Goal: Task Accomplishment & Management: Use online tool/utility

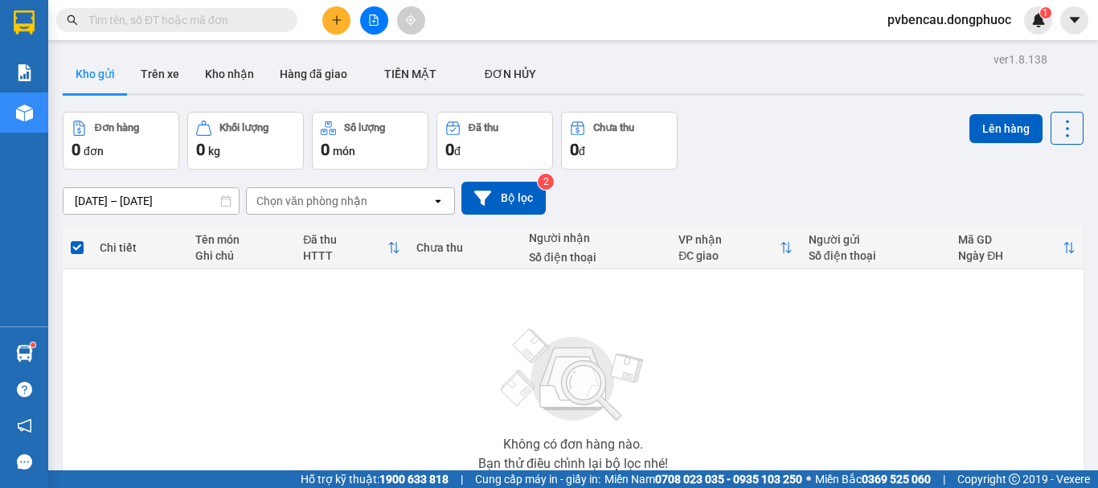
click at [330, 15] on button at bounding box center [336, 20] width 28 height 28
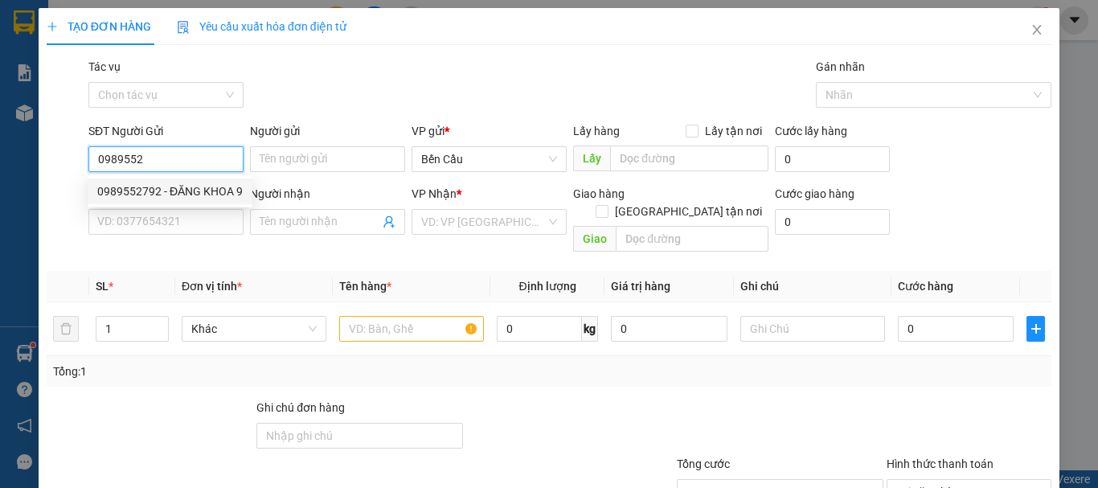
click at [199, 186] on div "0989552792 - ĐĂNG KHOA 9" at bounding box center [169, 191] width 145 height 18
type input "0989552792"
type input "ĐĂNG KHOA 9"
type input "0707197001"
type input "labo ANZ"
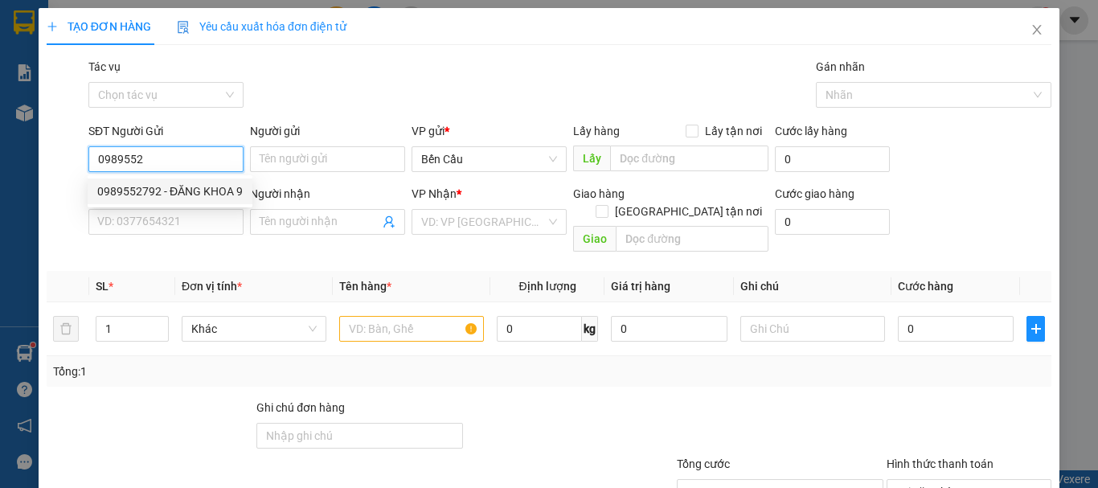
type input "Kdb"
type input "30.000"
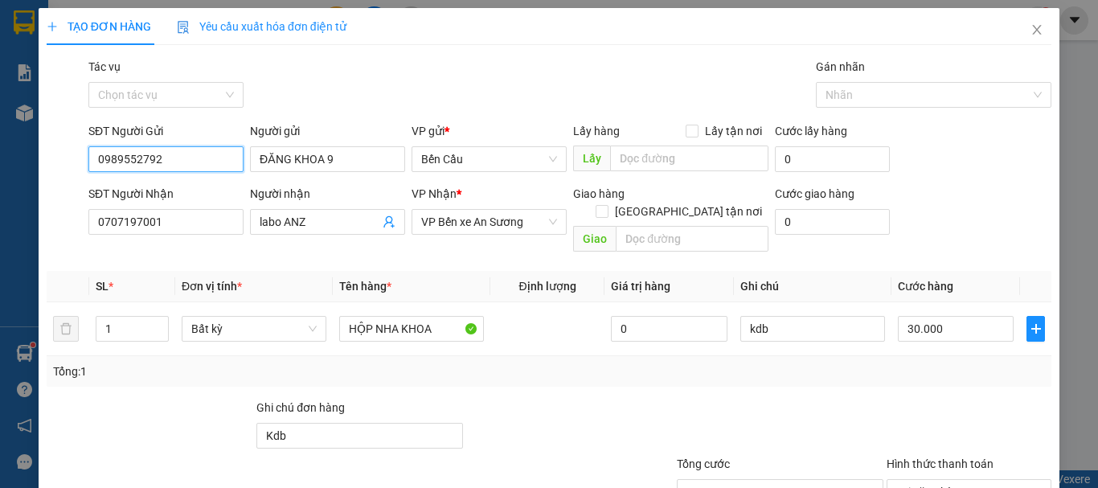
scroll to position [107, 0]
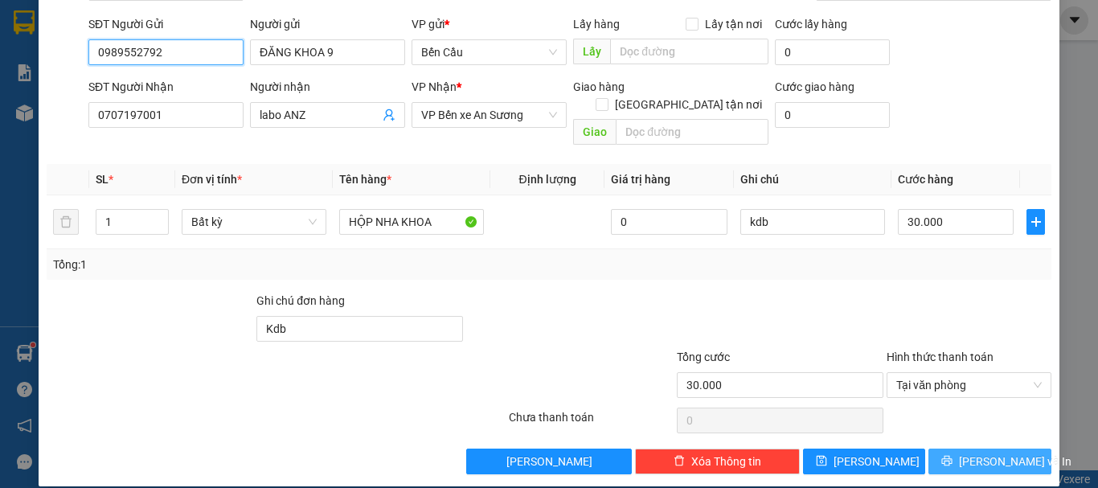
type input "0989552792"
click at [970, 453] on span "[PERSON_NAME] và In" at bounding box center [1015, 462] width 113 height 18
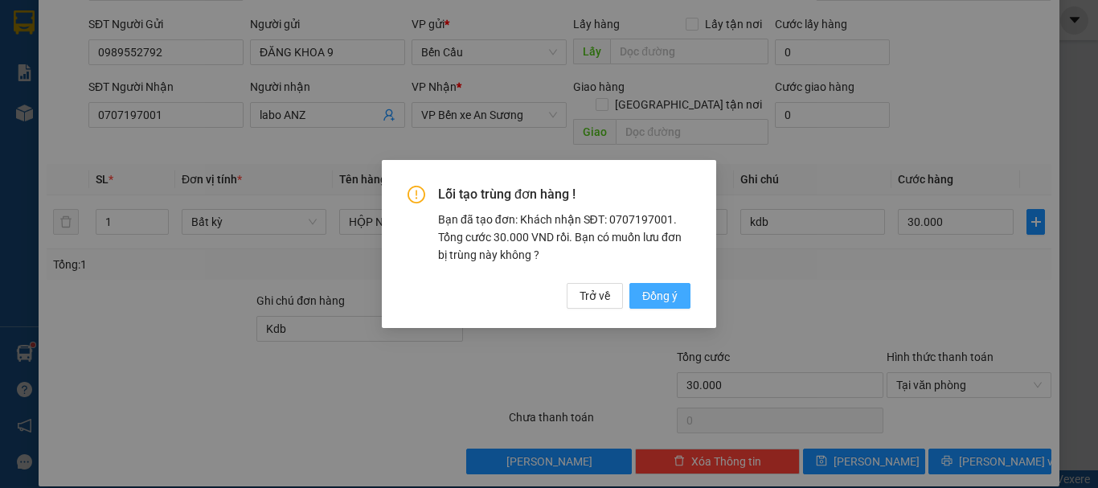
click at [671, 297] on span "Đồng ý" at bounding box center [659, 296] width 35 height 18
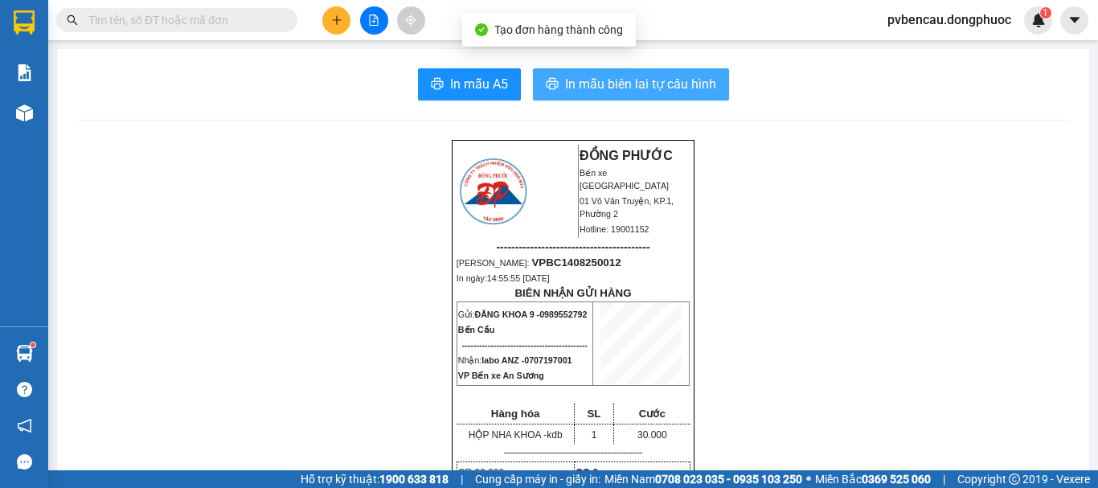
click at [620, 84] on span "In mẫu biên lai tự cấu hình" at bounding box center [640, 84] width 151 height 20
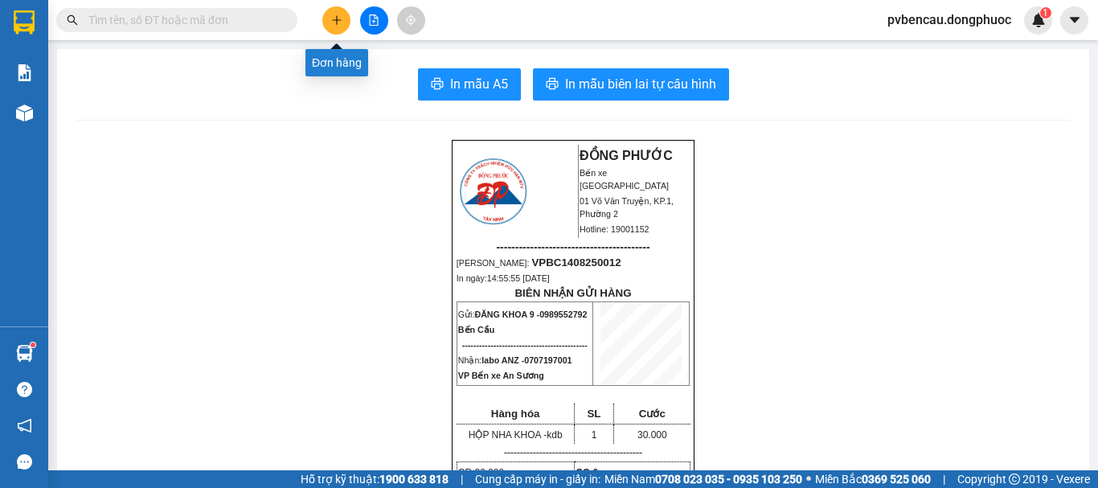
click at [330, 18] on button at bounding box center [336, 20] width 28 height 28
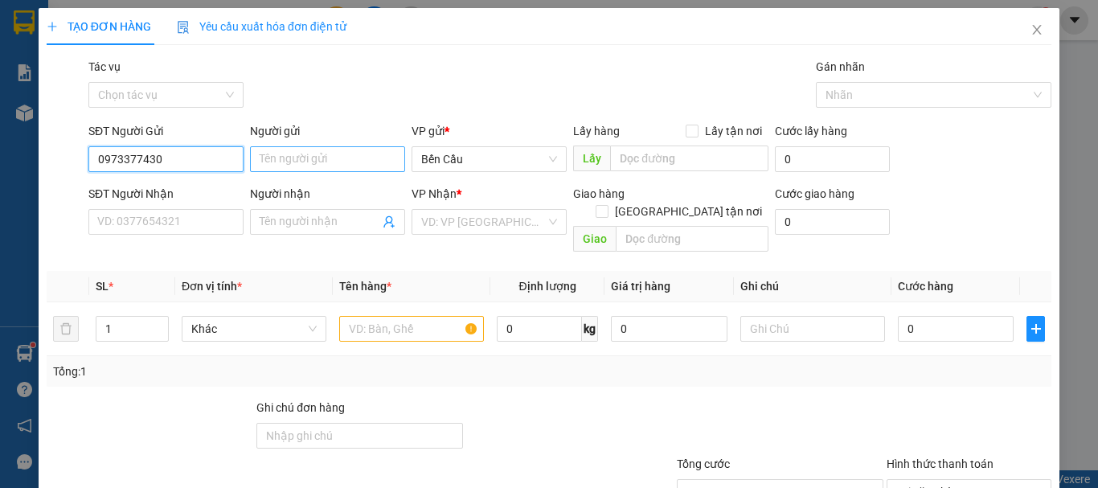
type input "0973377430"
click at [323, 152] on input "Người gửi" at bounding box center [327, 159] width 155 height 26
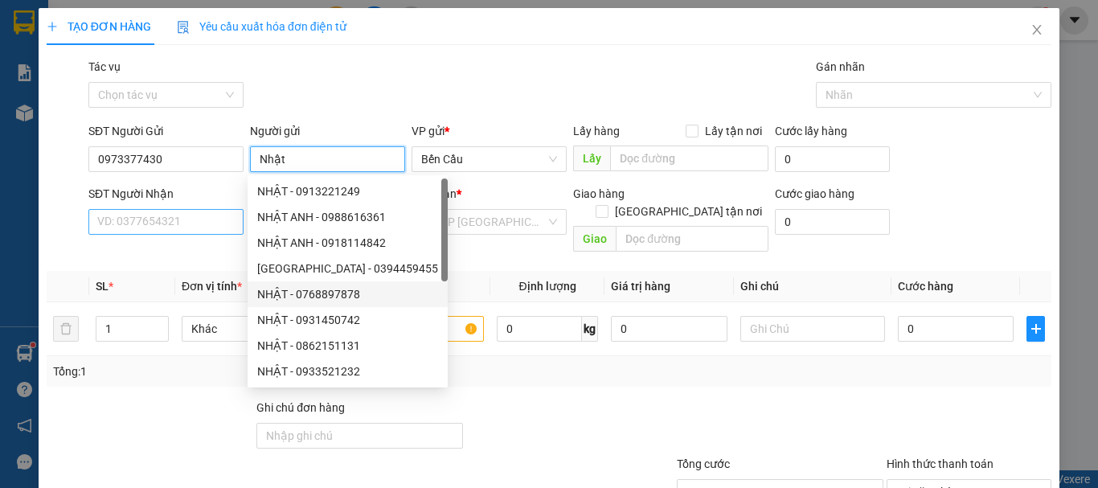
type input "Nhật"
click at [144, 223] on input "SĐT Người Nhận" at bounding box center [165, 222] width 155 height 26
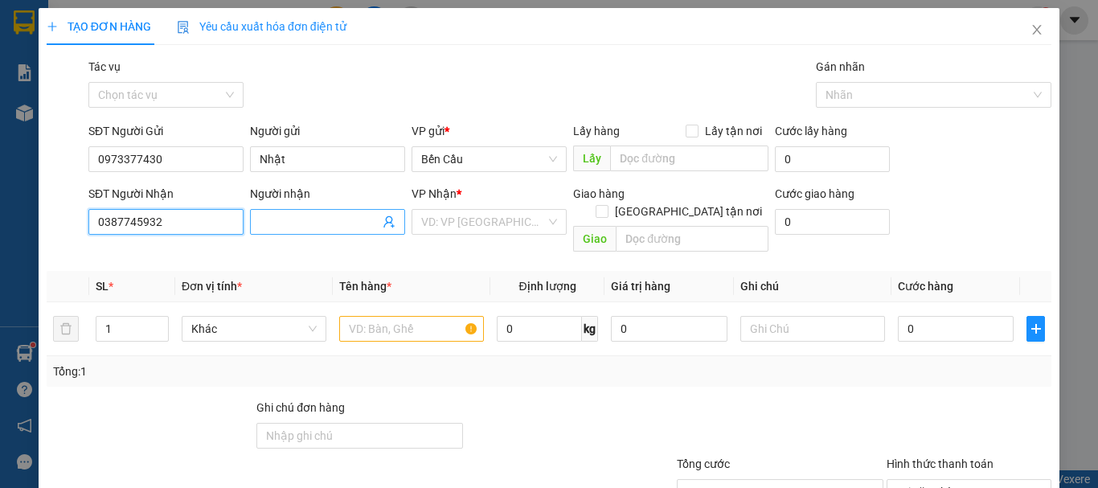
type input "0387745932"
click at [291, 227] on span at bounding box center [327, 222] width 155 height 26
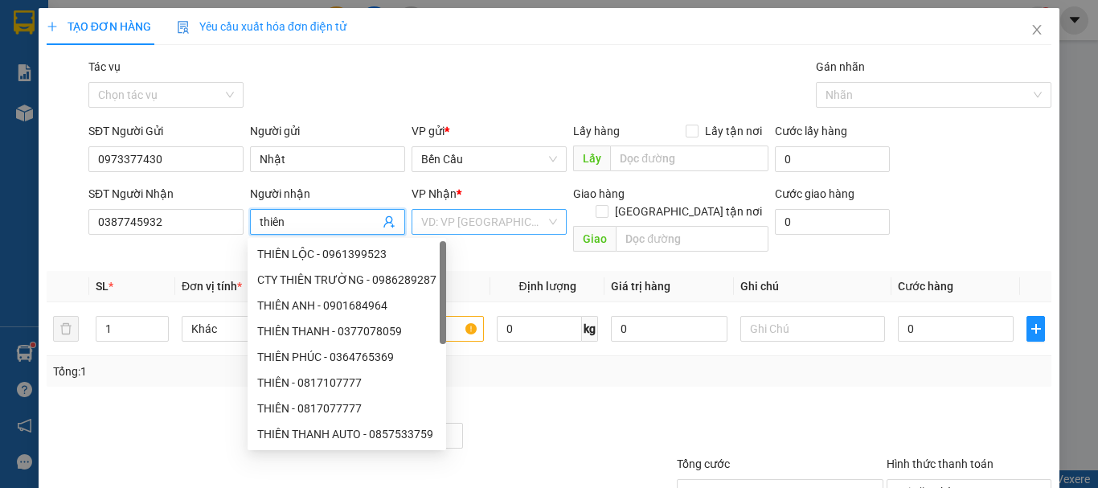
type input "thiên"
click at [453, 216] on input "search" at bounding box center [483, 222] width 125 height 24
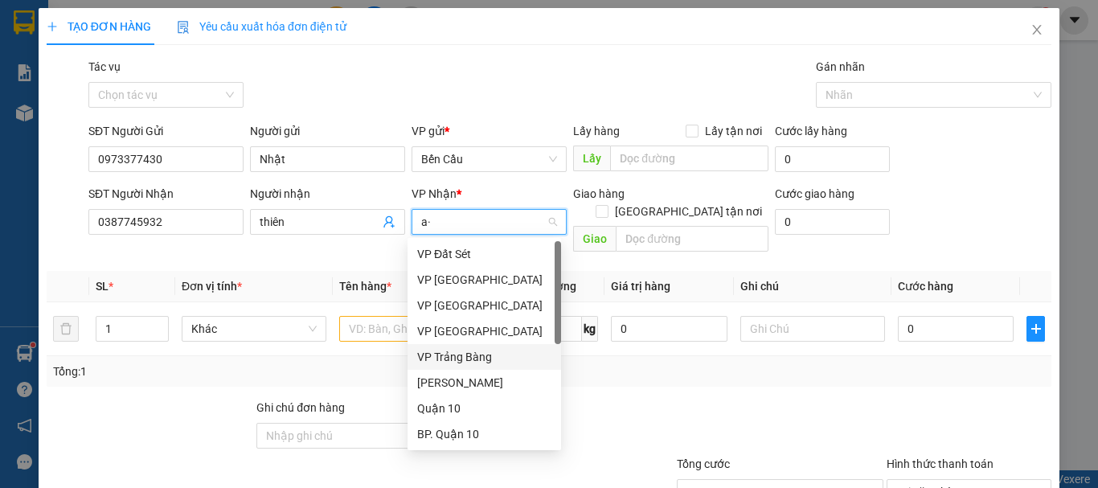
type input "a"
type input "á"
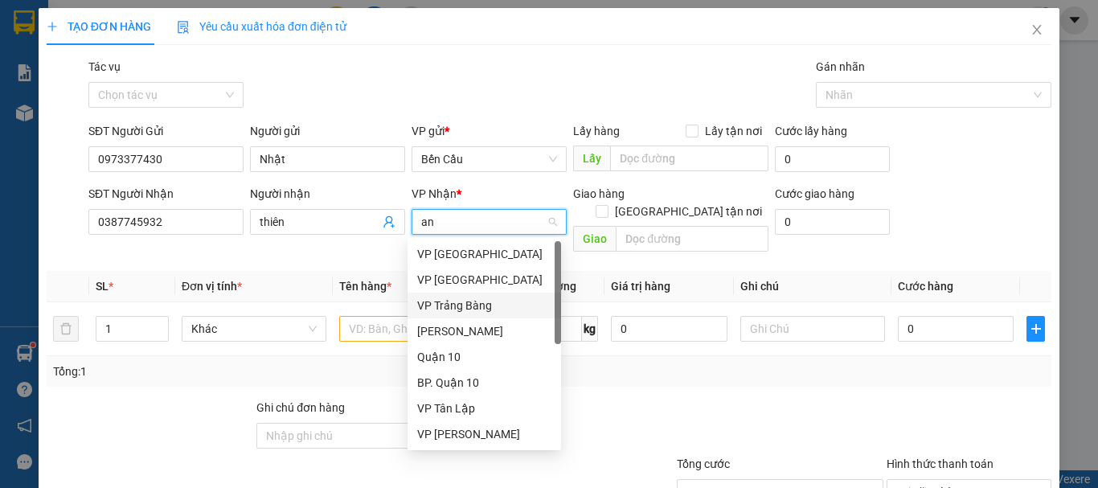
type input "an"
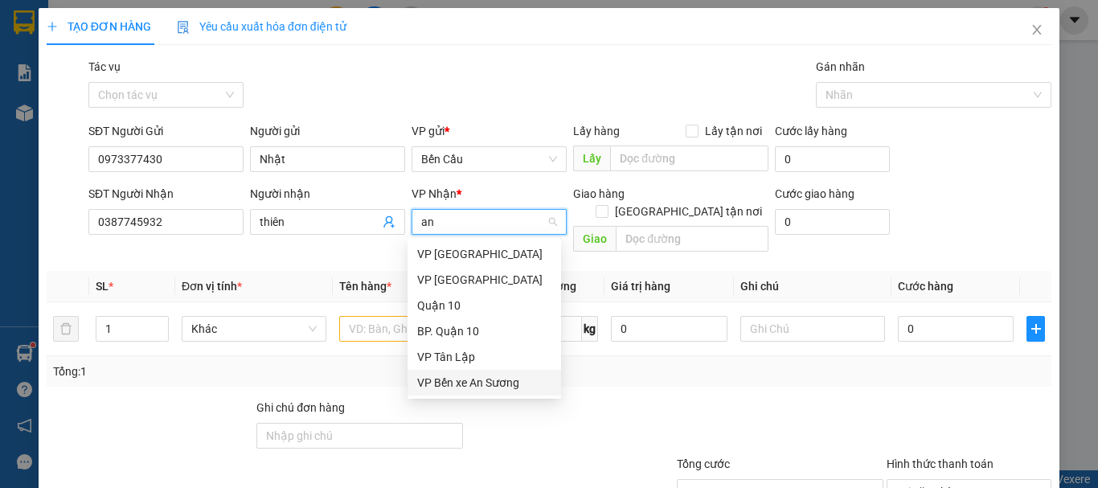
click at [486, 375] on div "VP Bến xe An Sương" at bounding box center [484, 383] width 134 height 18
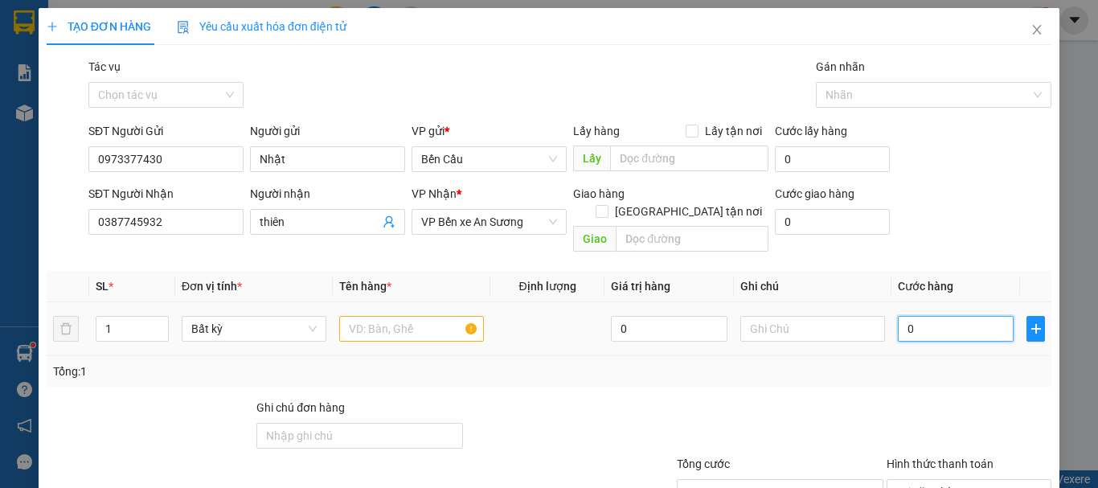
click at [903, 316] on input "0" at bounding box center [956, 329] width 116 height 26
type input "3"
type input "30"
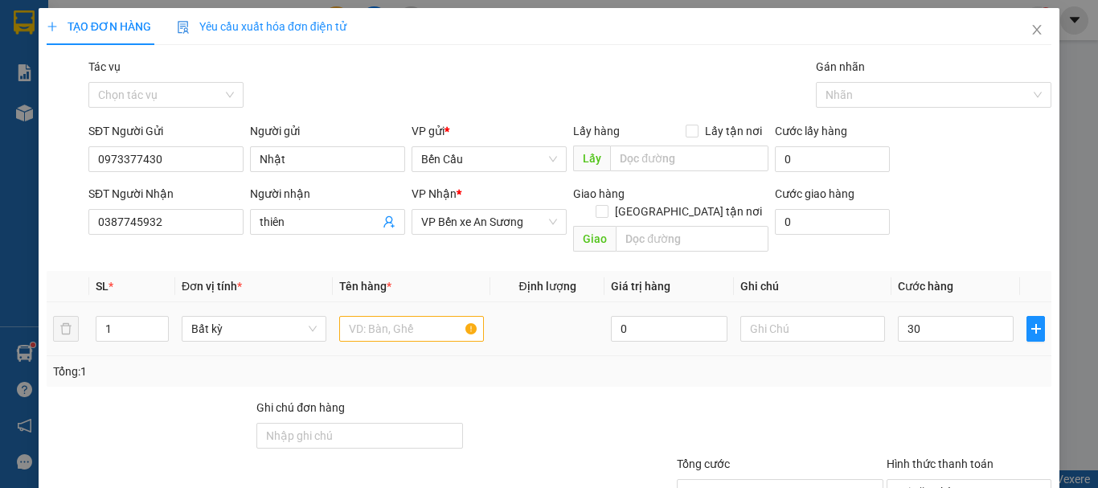
type input "30.000"
drag, startPoint x: 522, startPoint y: 373, endPoint x: 450, endPoint y: 346, distance: 77.3
click at [519, 373] on div "Transit Pickup Surcharge Ids Transit Deliver Surcharge Ids Transit Deliver Surc…" at bounding box center [549, 319] width 1005 height 523
click at [404, 316] on input "text" at bounding box center [411, 329] width 145 height 26
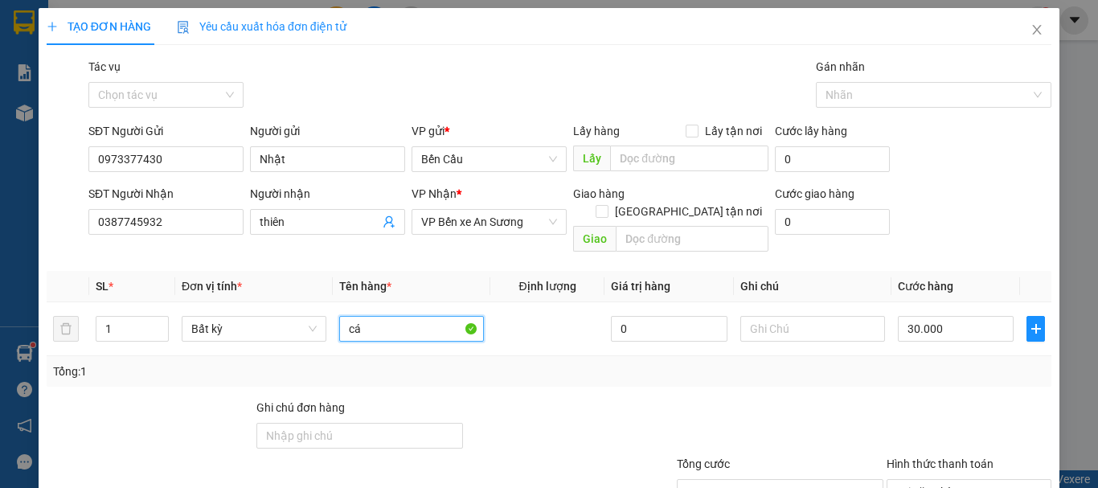
type input "c"
click at [535, 362] on div "Tổng: 1" at bounding box center [549, 371] width 1005 height 31
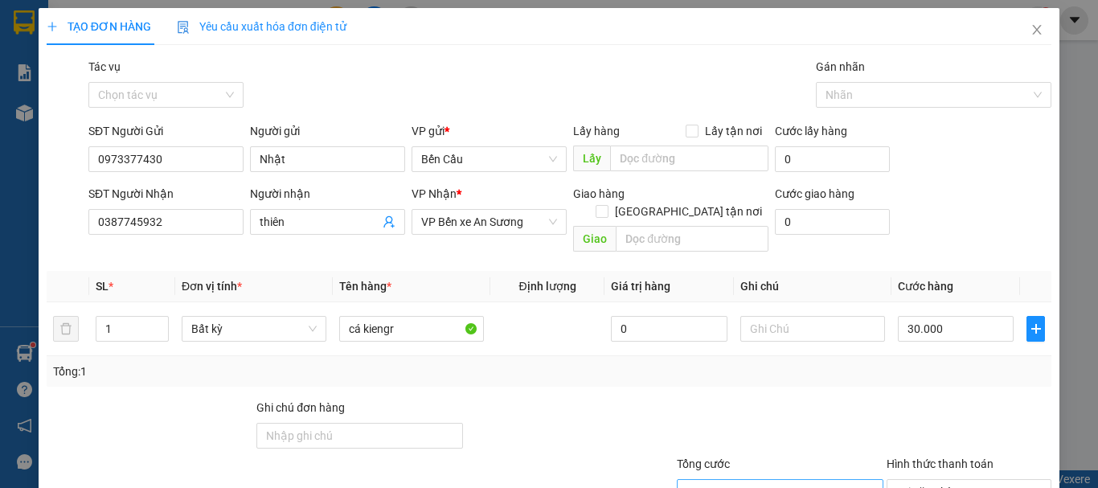
scroll to position [107, 0]
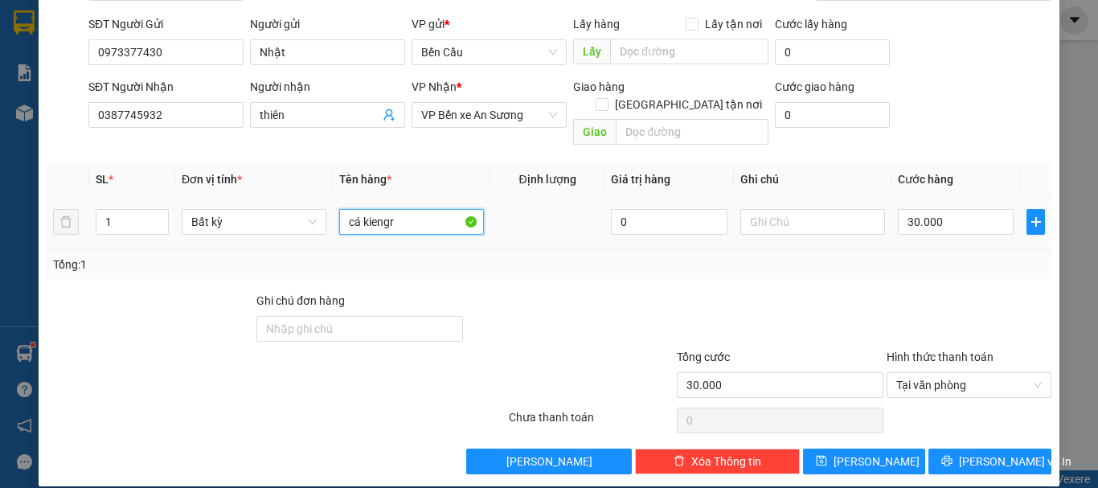
click at [414, 209] on input "cá kiengr" at bounding box center [411, 222] width 145 height 26
type input "cá kiểng"
click at [571, 294] on div at bounding box center [570, 320] width 210 height 56
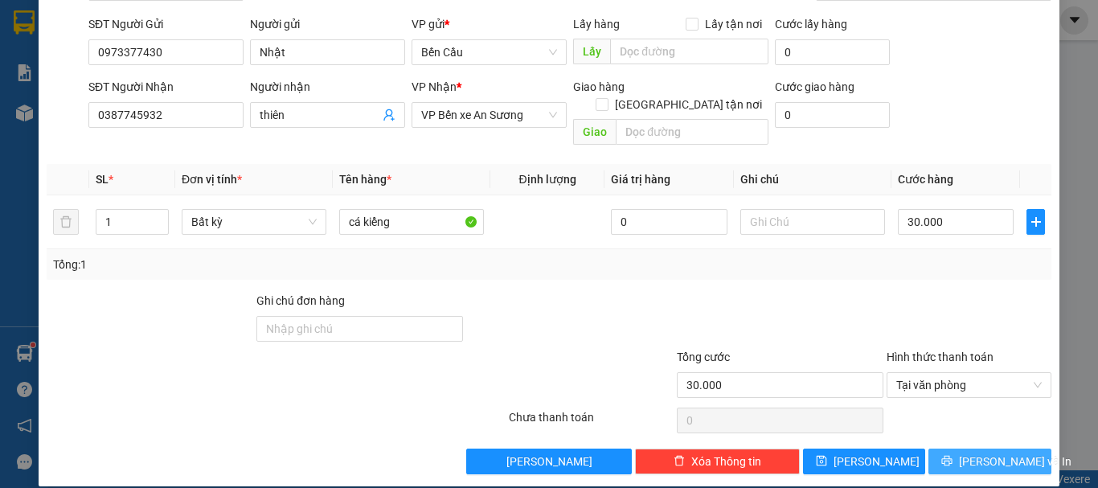
click at [1012, 448] on button "[PERSON_NAME] và In" at bounding box center [989, 461] width 123 height 26
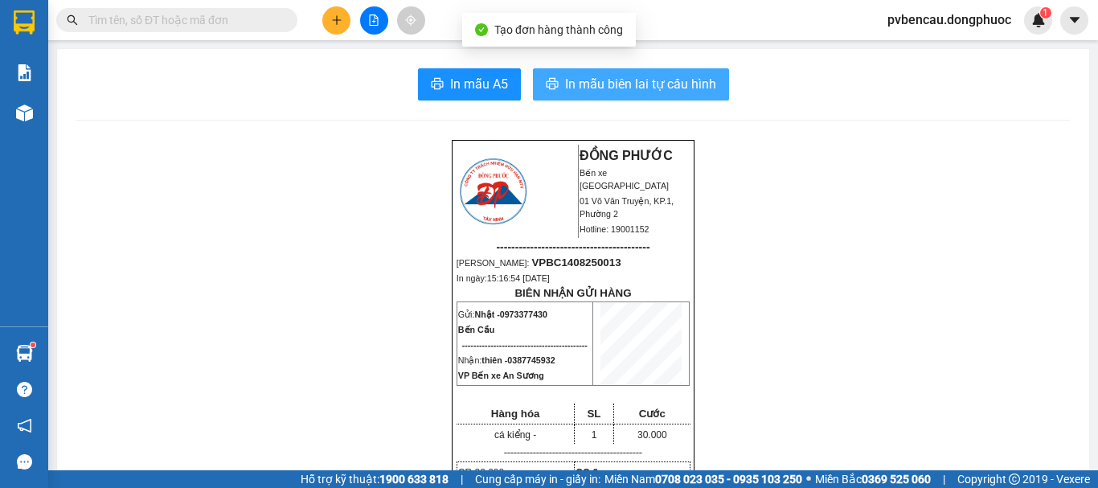
click at [675, 84] on span "In mẫu biên lai tự cấu hình" at bounding box center [640, 84] width 151 height 20
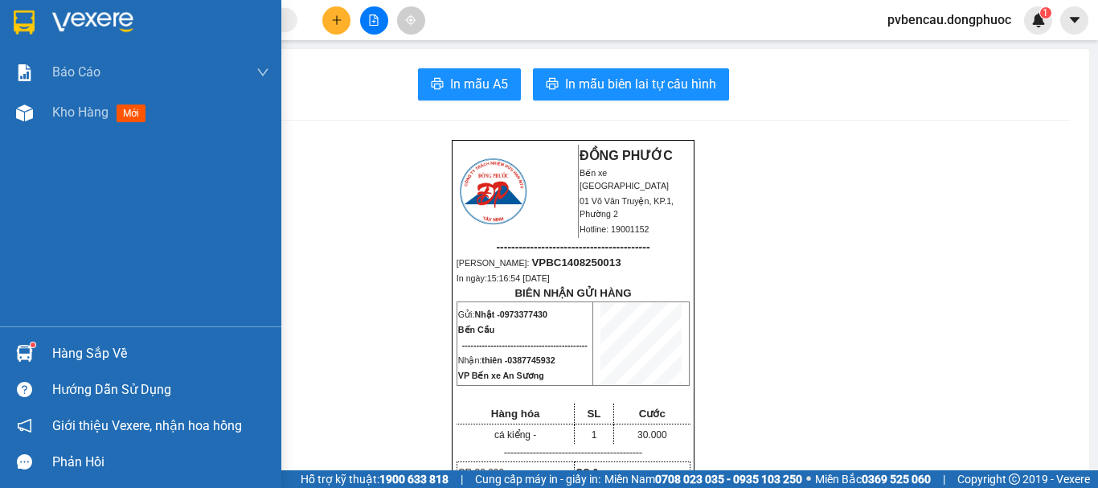
drag, startPoint x: 37, startPoint y: 352, endPoint x: 47, endPoint y: 350, distance: 9.9
click at [38, 352] on div at bounding box center [24, 353] width 28 height 28
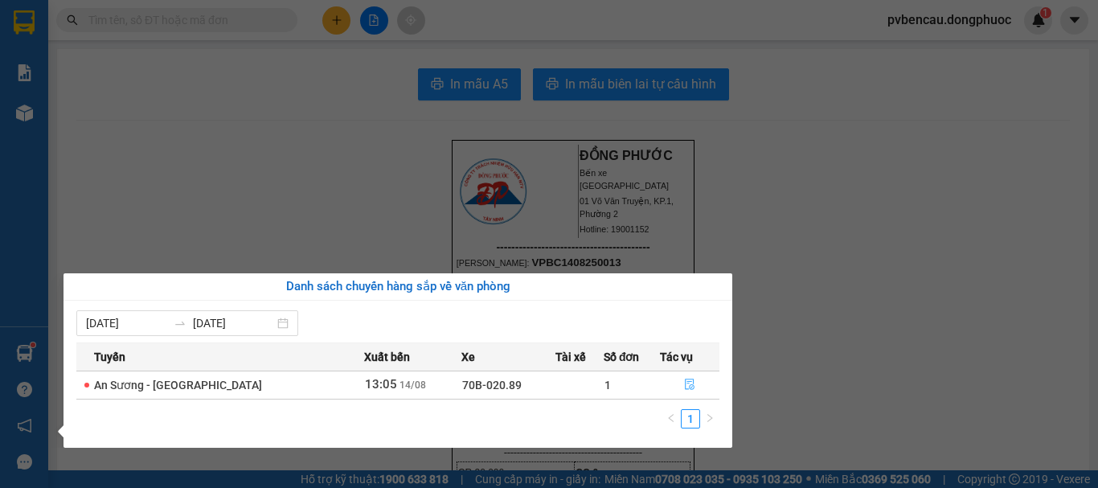
click at [683, 392] on button "button" at bounding box center [690, 385] width 58 height 26
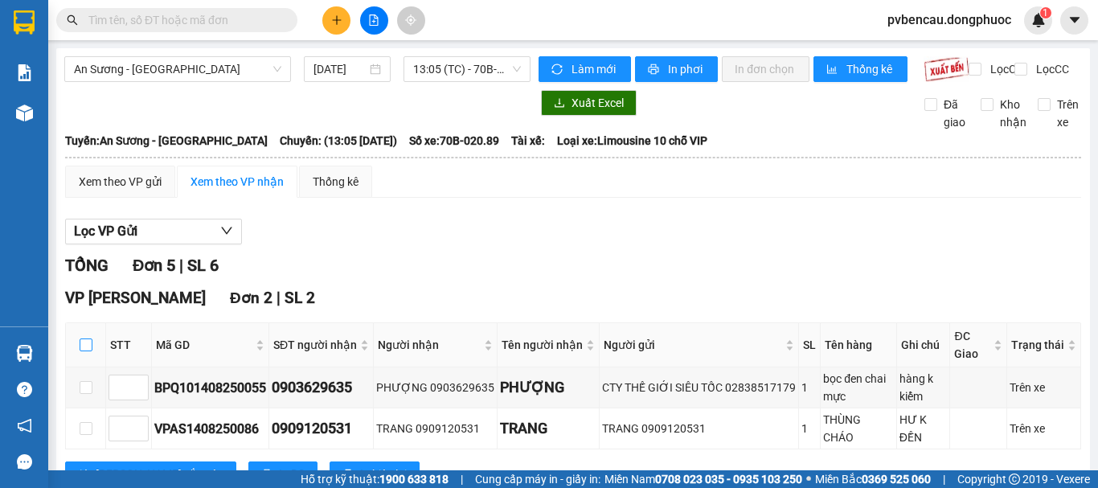
click at [85, 351] on input "checkbox" at bounding box center [86, 344] width 13 height 13
checkbox input "true"
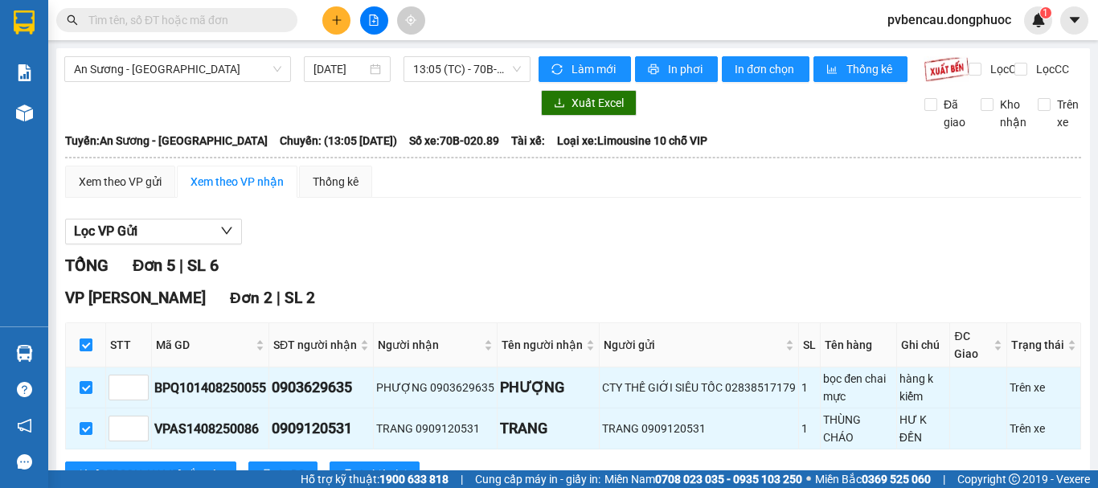
click at [85, 351] on input "checkbox" at bounding box center [86, 344] width 13 height 13
checkbox input "false"
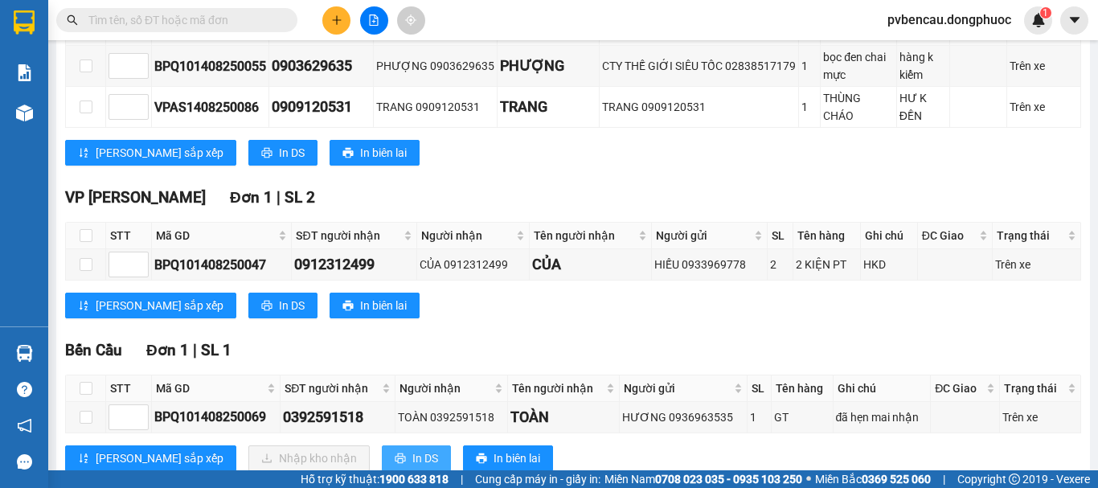
scroll to position [402, 0]
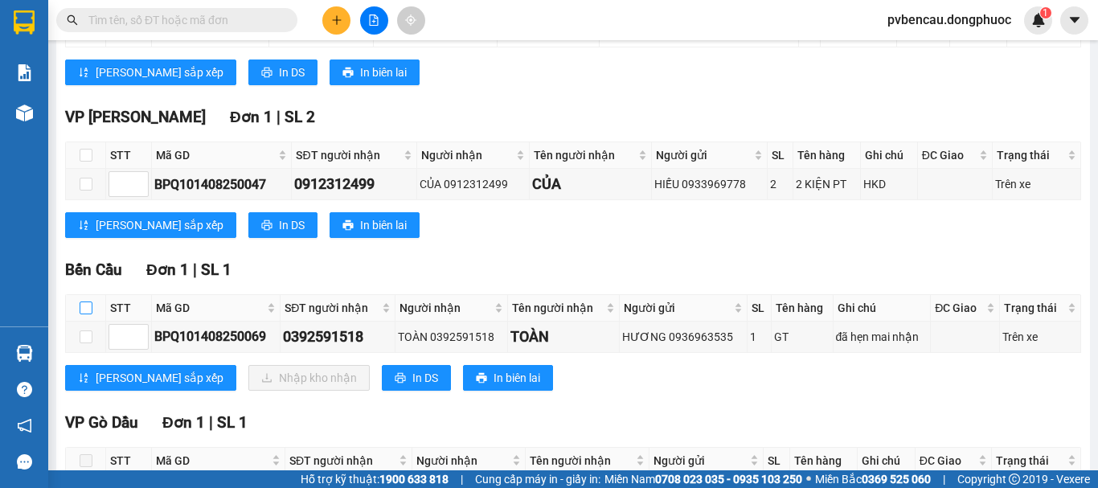
click at [80, 314] on input "checkbox" at bounding box center [86, 307] width 13 height 13
checkbox input "true"
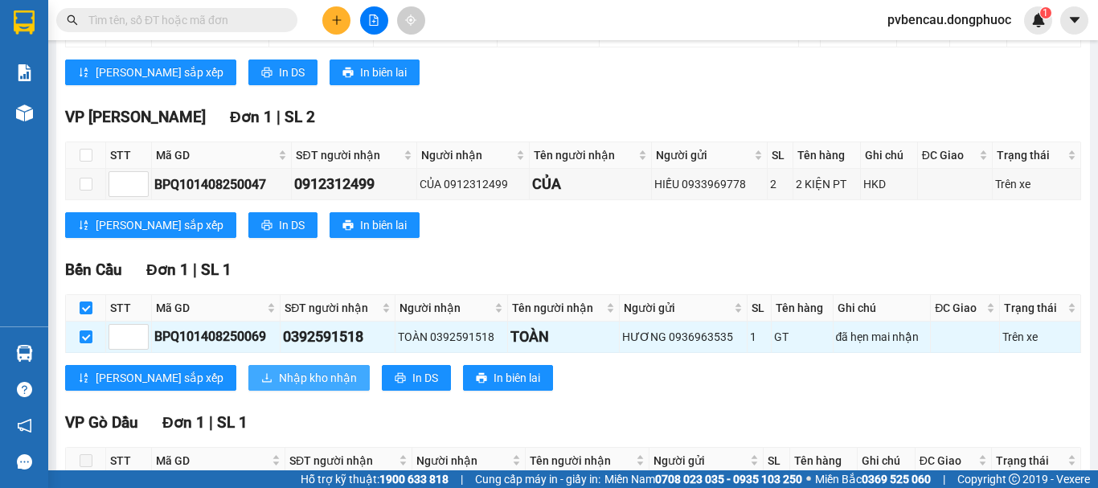
click at [279, 387] on span "Nhập kho nhận" at bounding box center [318, 378] width 78 height 18
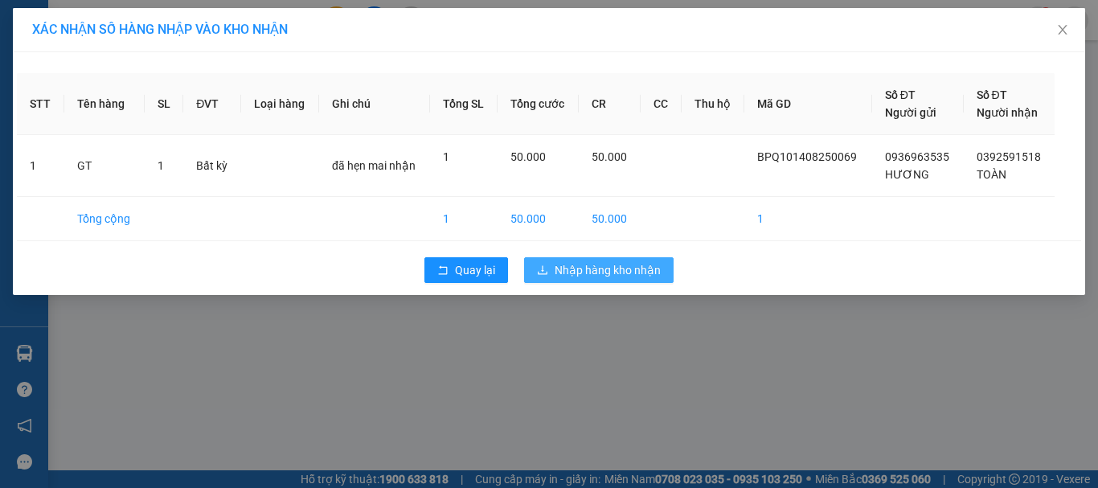
click at [641, 260] on button "Nhập hàng kho nhận" at bounding box center [598, 270] width 149 height 26
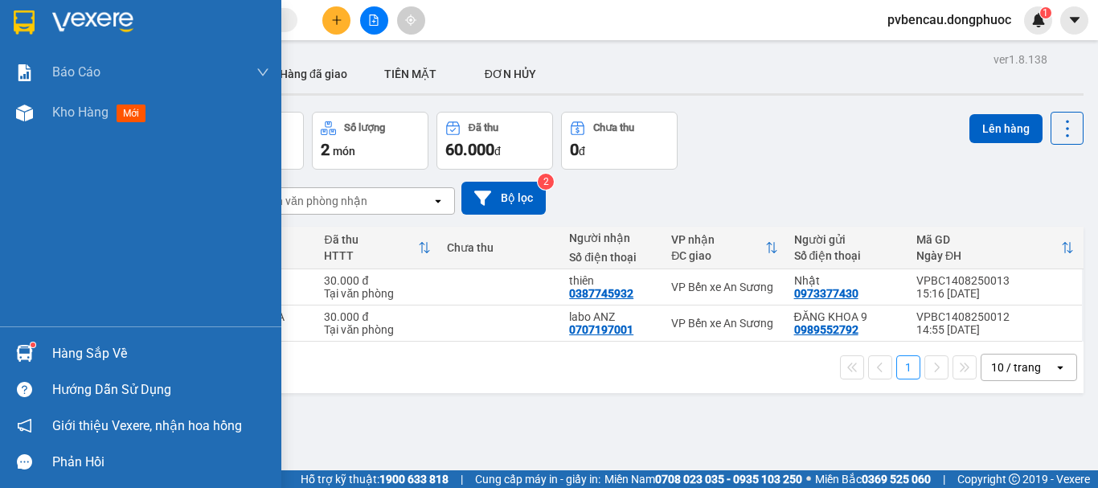
click at [51, 354] on div "Hàng sắp về" at bounding box center [140, 353] width 281 height 36
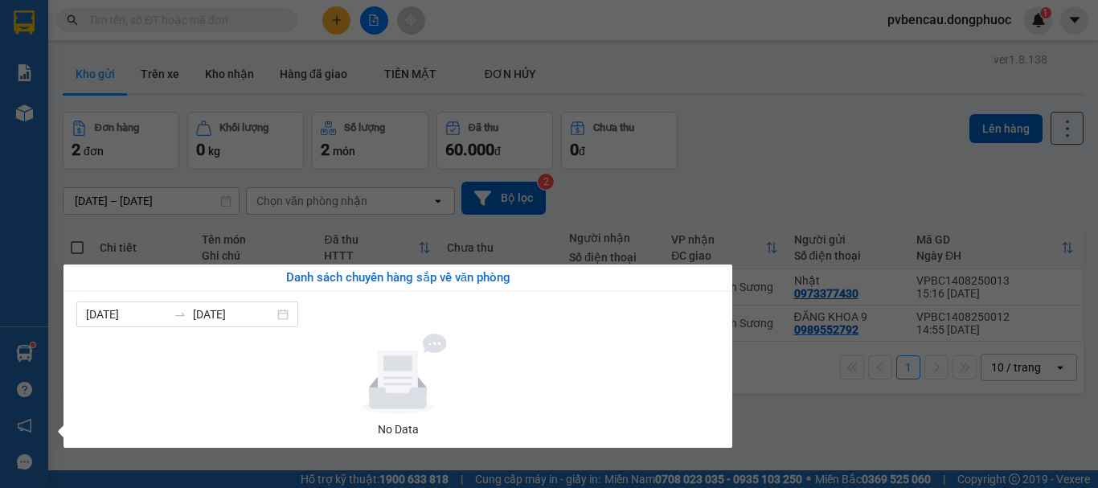
click at [35, 180] on div "Báo cáo Mẫu 1: Báo cáo dòng tiền Mẫu 1: Báo cáo dòng tiền theo nhân viên Mẫu 1:…" at bounding box center [24, 244] width 48 height 488
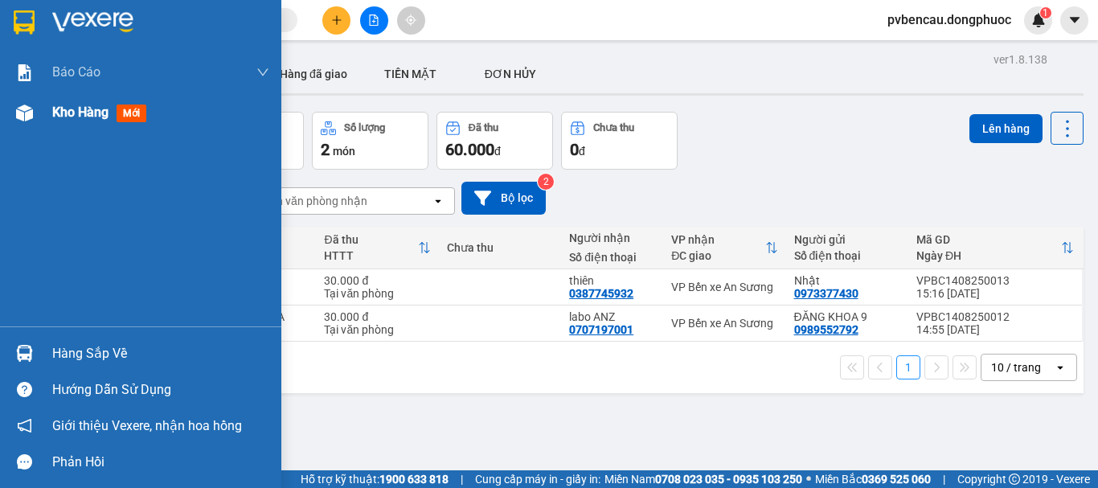
click at [55, 109] on span "Kho hàng" at bounding box center [80, 111] width 56 height 15
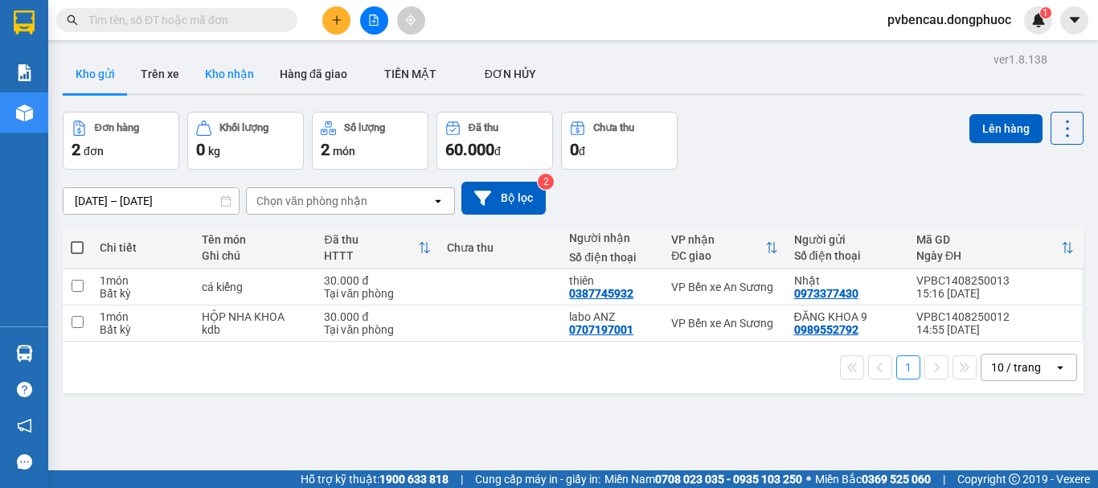
click at [222, 76] on button "Kho nhận" at bounding box center [229, 74] width 75 height 39
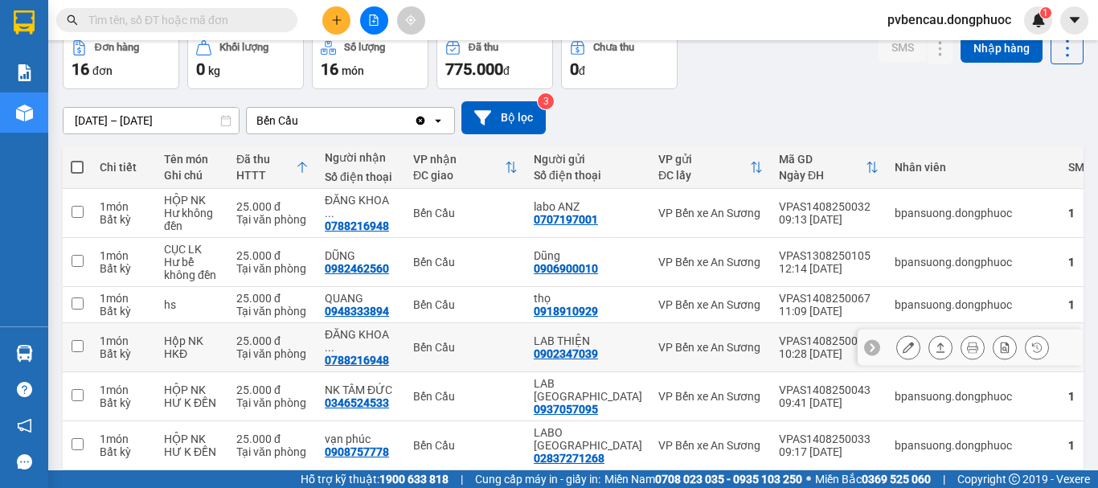
scroll to position [241, 0]
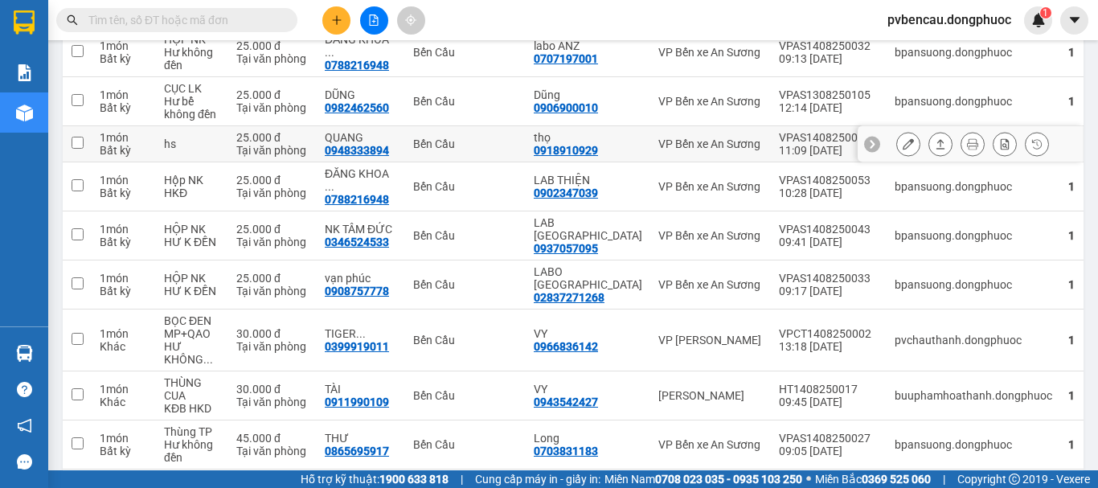
click at [265, 146] on div "Tại văn phòng" at bounding box center [272, 150] width 72 height 13
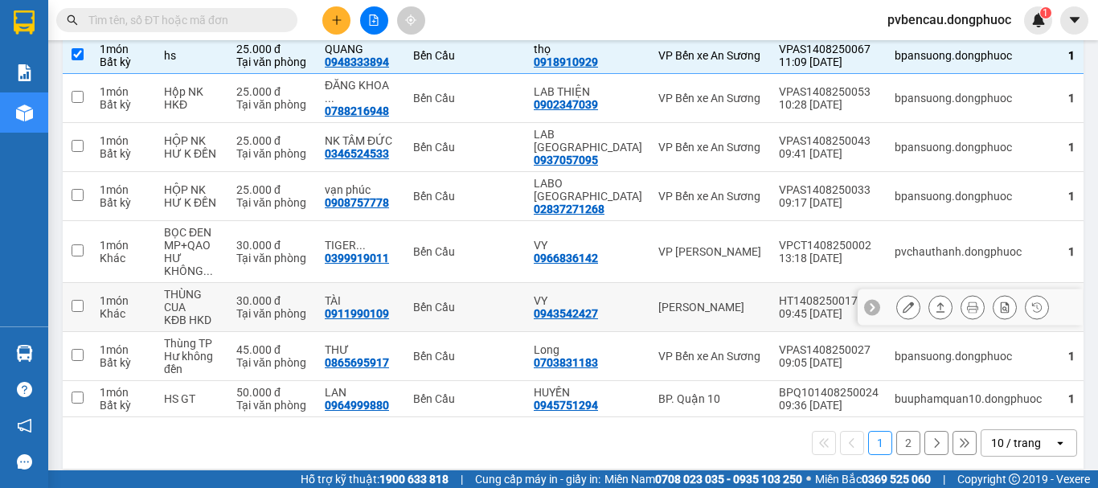
scroll to position [169, 0]
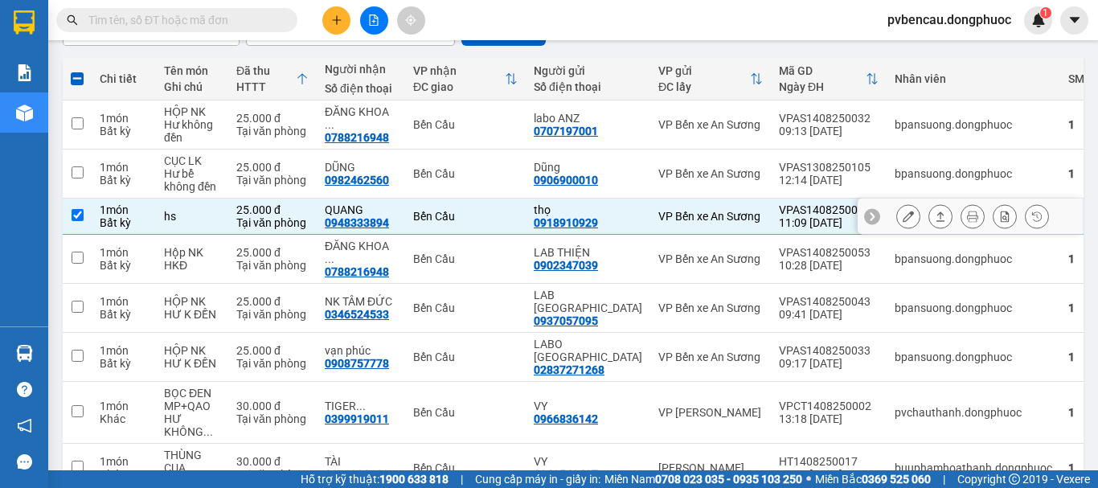
click at [734, 213] on td "VP Bến xe An Sương" at bounding box center [710, 217] width 121 height 36
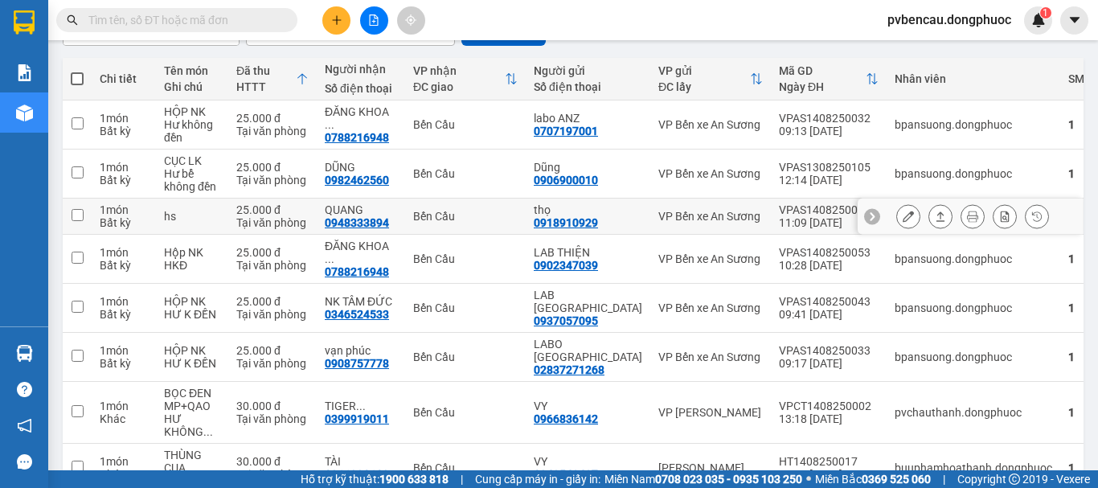
click at [734, 213] on td "VP Bến xe An Sương" at bounding box center [710, 217] width 121 height 36
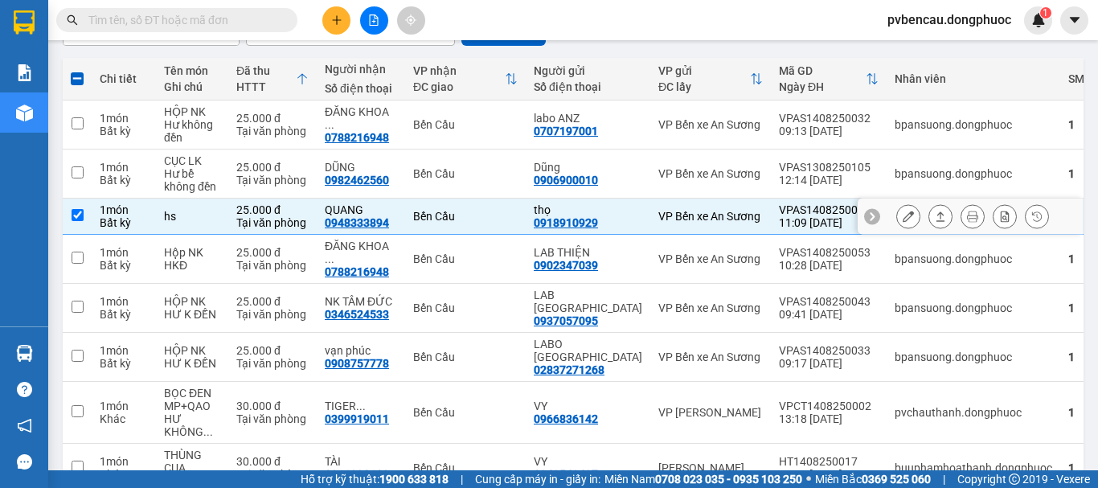
click at [935, 215] on icon at bounding box center [940, 216] width 11 height 11
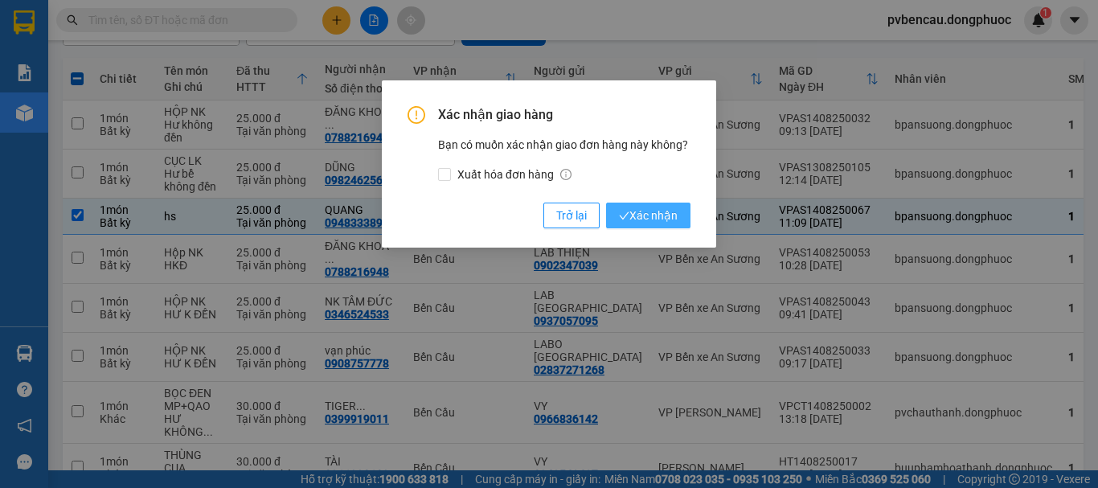
click at [671, 206] on button "Xác nhận" at bounding box center [648, 216] width 84 height 26
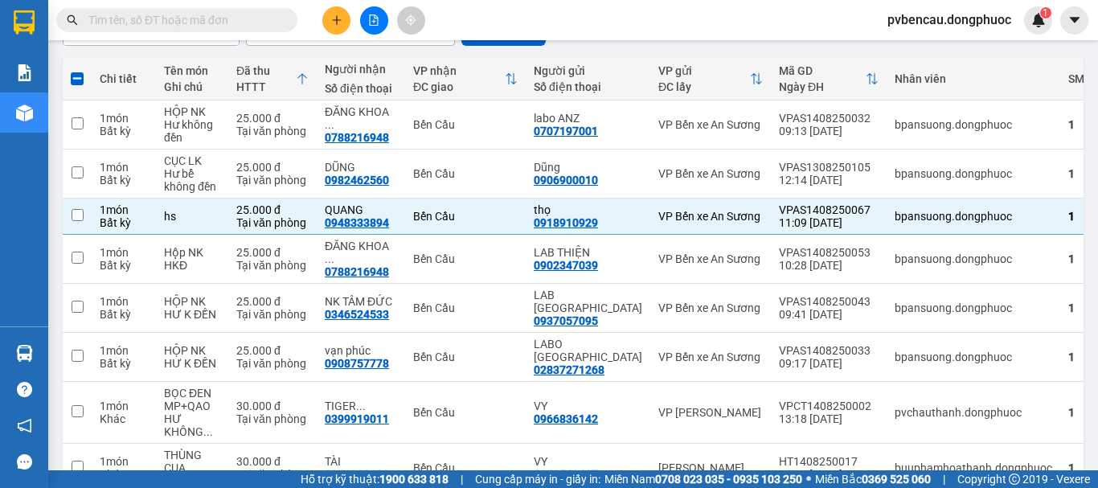
checkbox input "false"
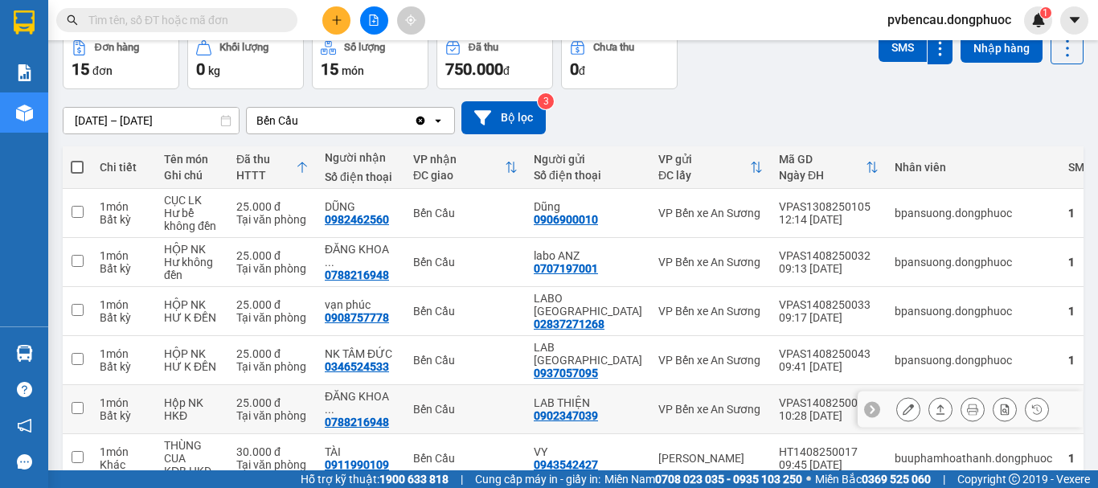
scroll to position [241, 0]
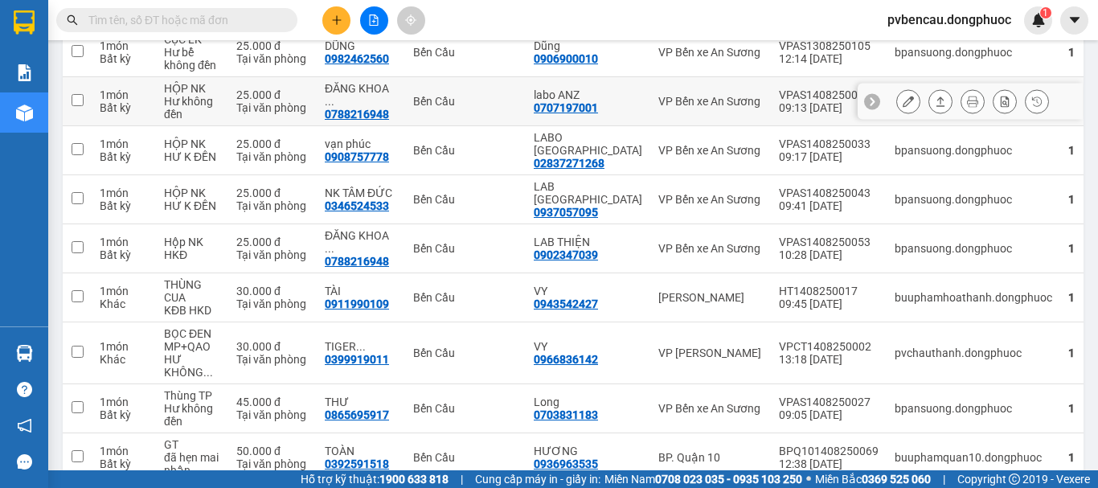
click at [227, 99] on td "HỘP NK Hư không đền" at bounding box center [192, 101] width 72 height 49
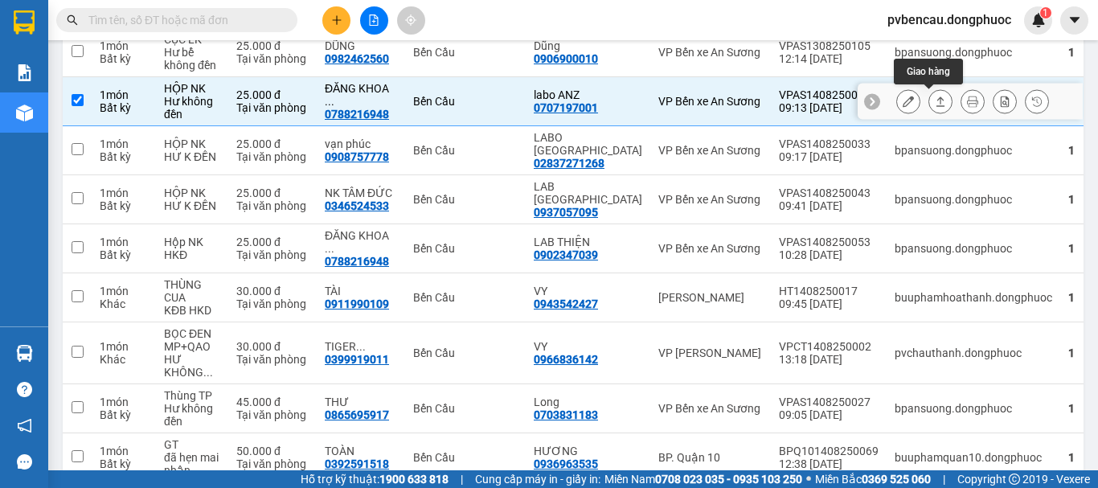
click at [935, 101] on icon at bounding box center [940, 101] width 11 height 11
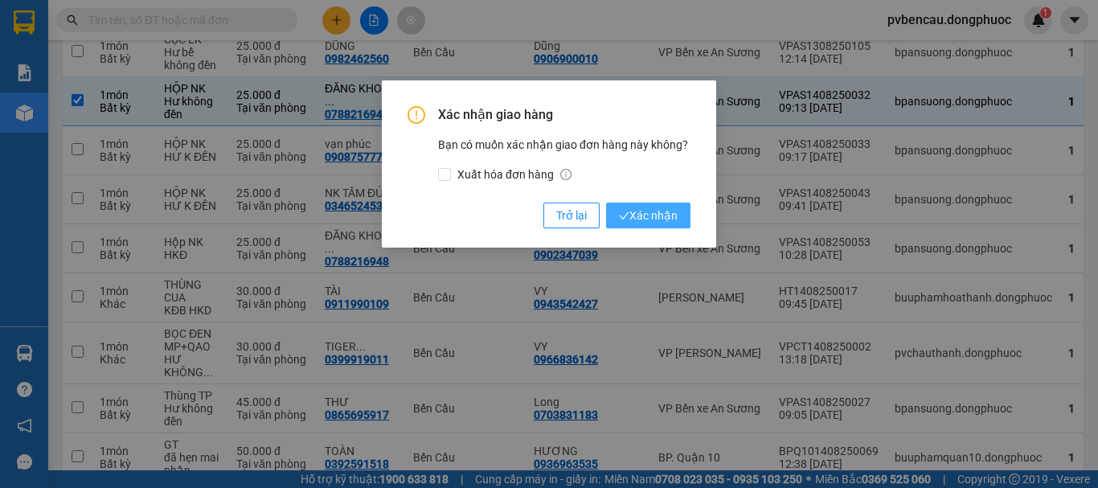
click at [650, 223] on span "Xác nhận" at bounding box center [648, 216] width 59 height 18
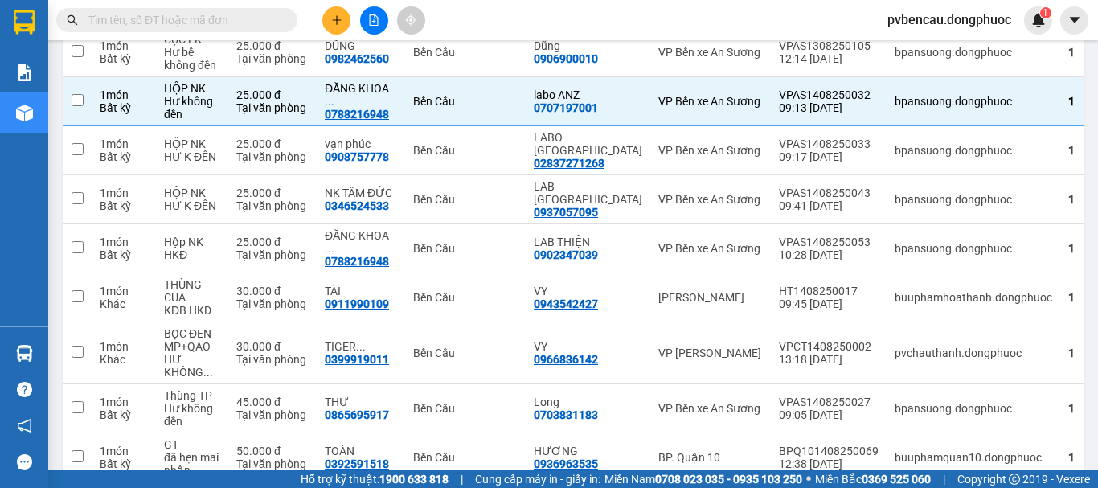
checkbox input "false"
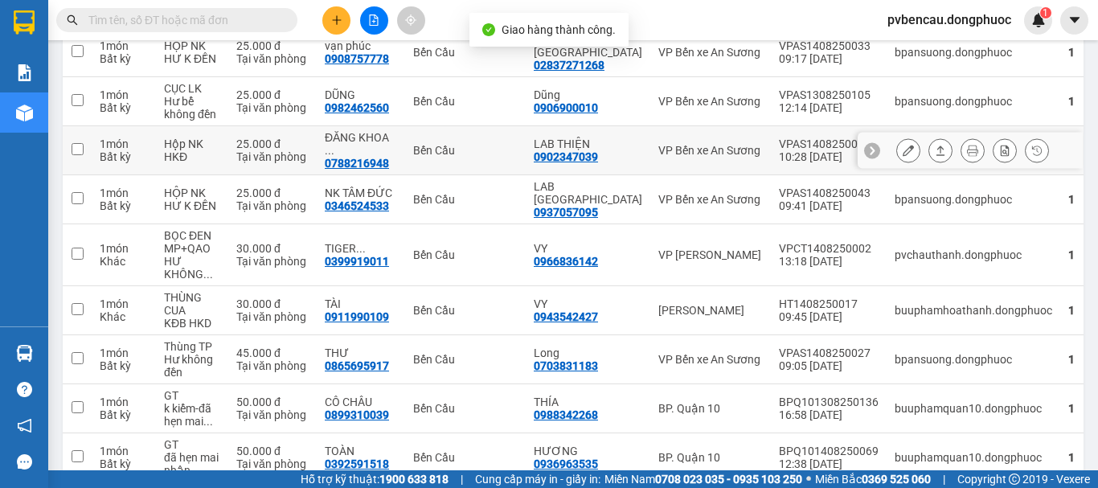
click at [293, 150] on div "Tại văn phòng" at bounding box center [272, 156] width 72 height 13
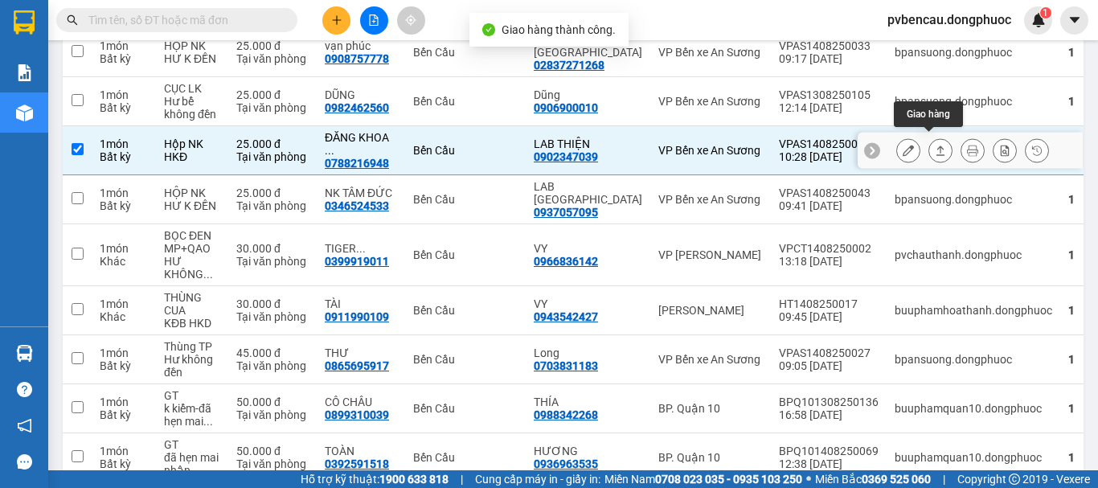
click at [935, 145] on button at bounding box center [940, 151] width 23 height 28
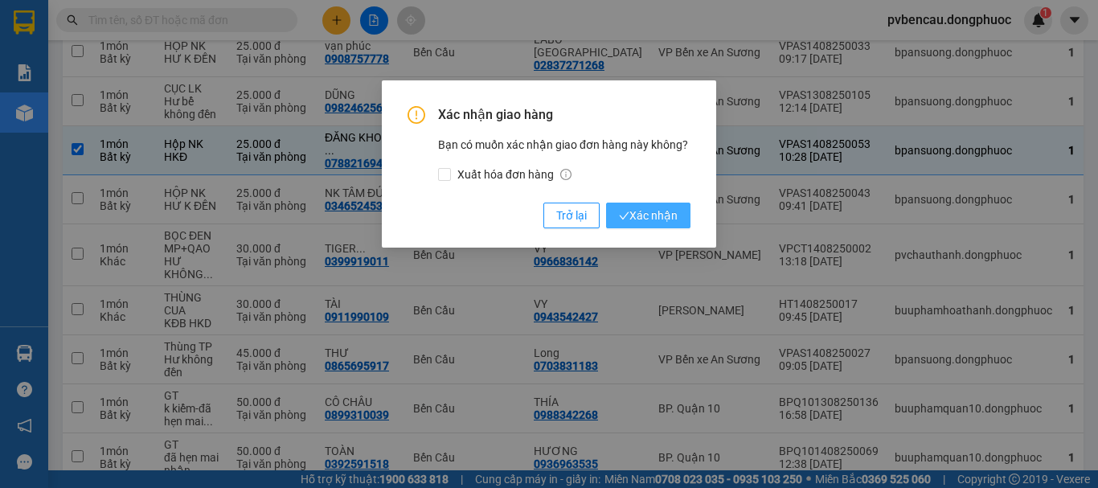
click at [625, 210] on span "Xác nhận" at bounding box center [648, 216] width 59 height 18
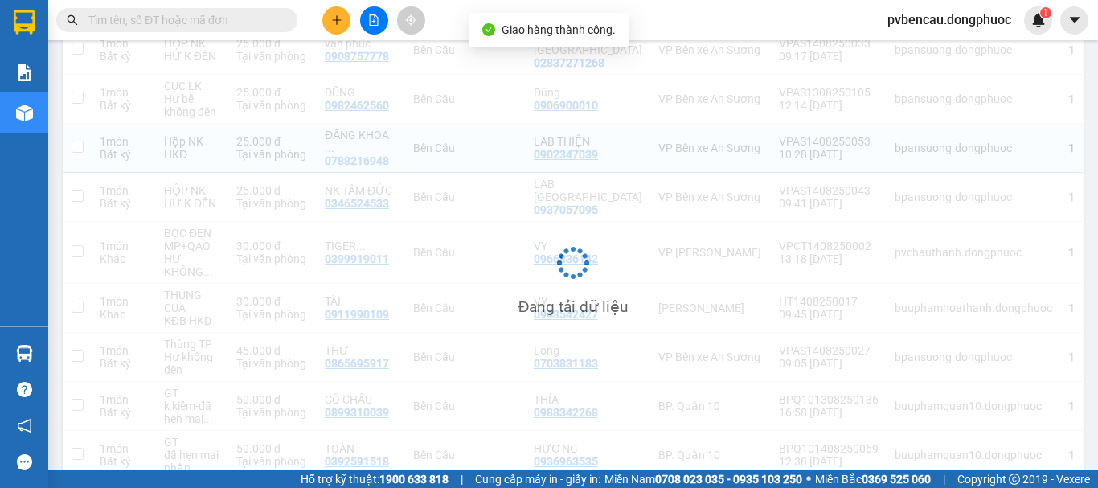
checkbox input "false"
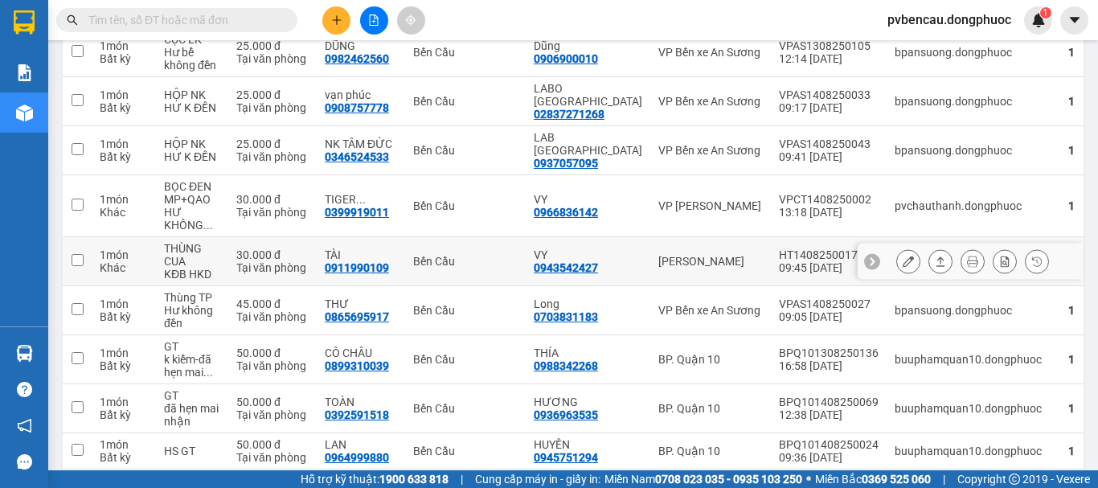
click at [252, 262] on div "Tại văn phòng" at bounding box center [272, 267] width 72 height 13
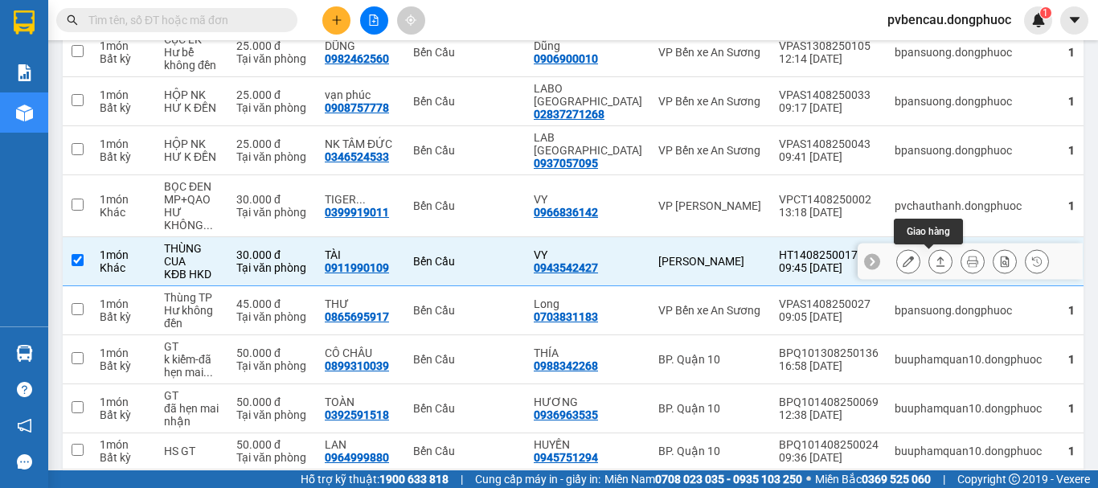
click at [935, 260] on icon at bounding box center [940, 261] width 11 height 11
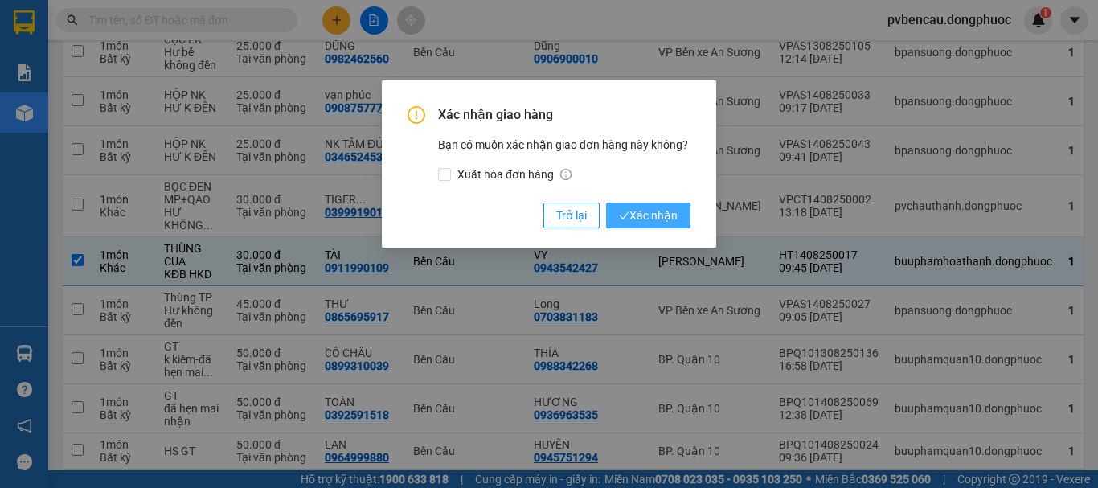
click at [642, 210] on span "Xác nhận" at bounding box center [648, 216] width 59 height 18
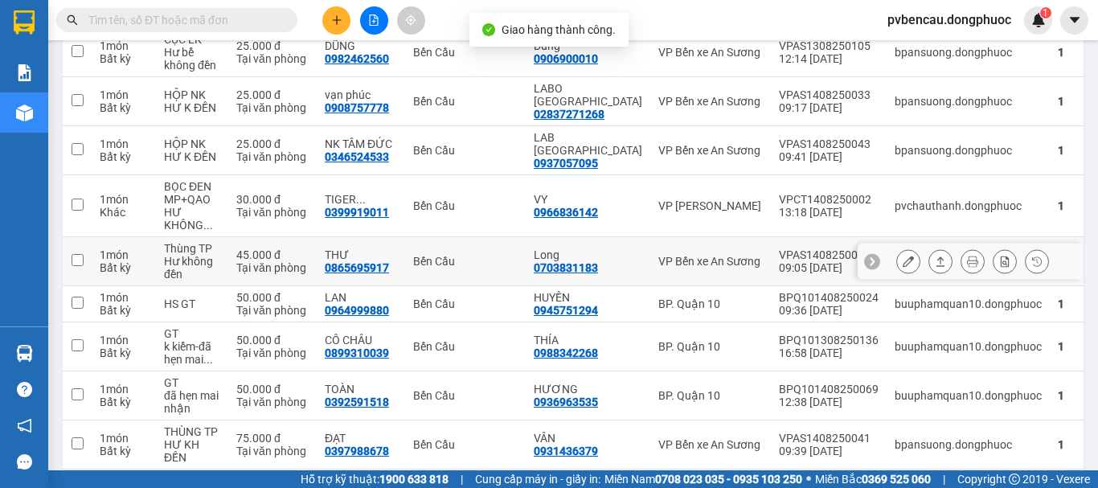
click at [260, 263] on div "Tại văn phòng" at bounding box center [272, 267] width 72 height 13
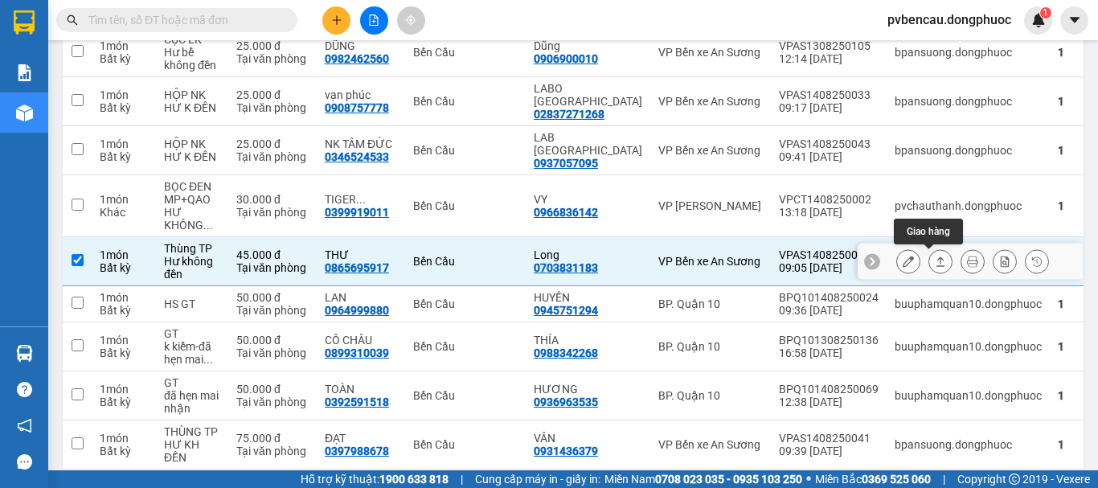
click at [936, 266] on icon at bounding box center [940, 261] width 9 height 10
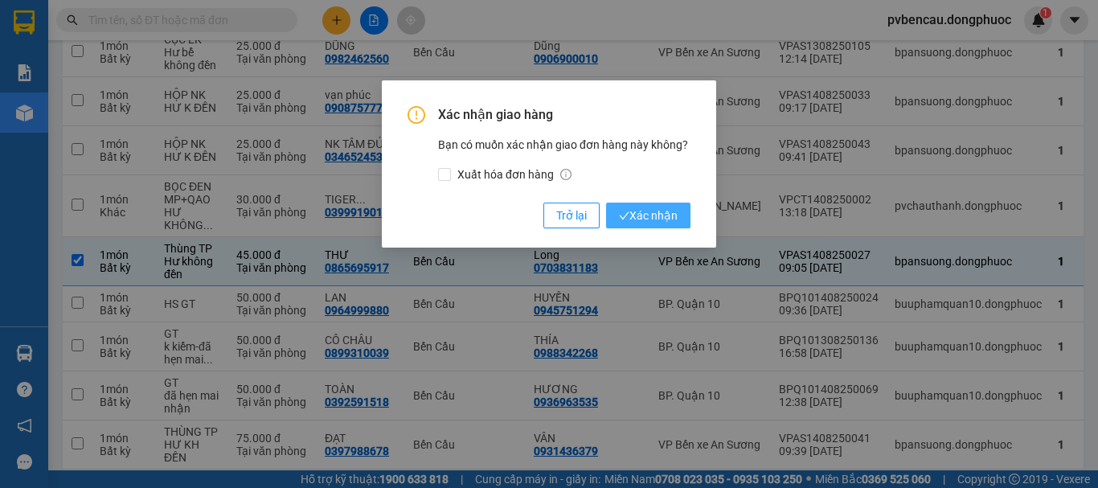
click at [652, 213] on span "Xác nhận" at bounding box center [648, 216] width 59 height 18
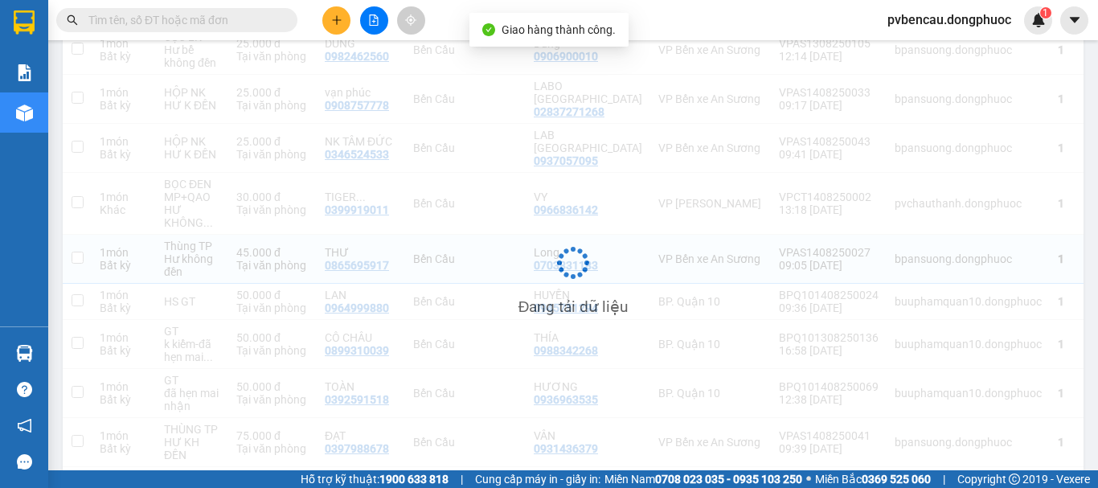
checkbox input "false"
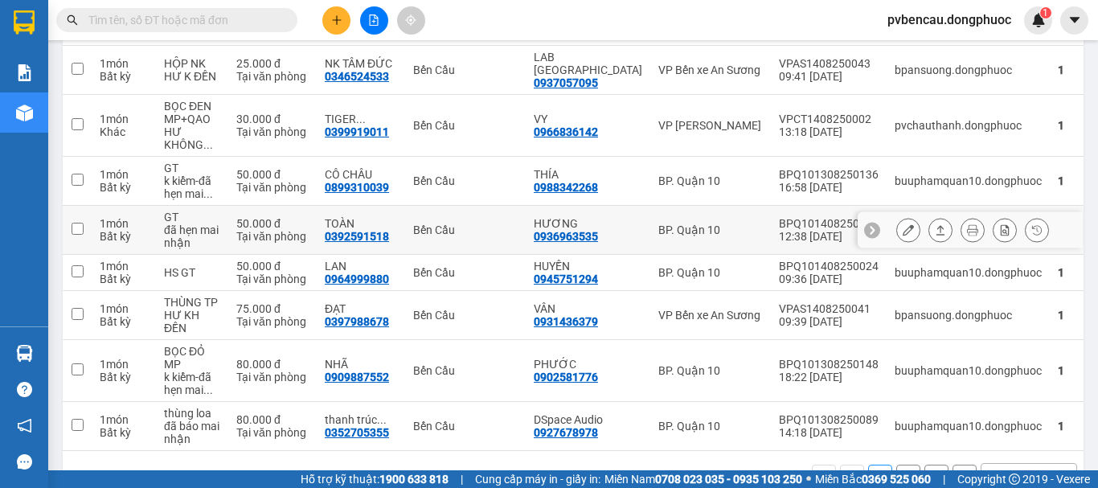
scroll to position [355, 0]
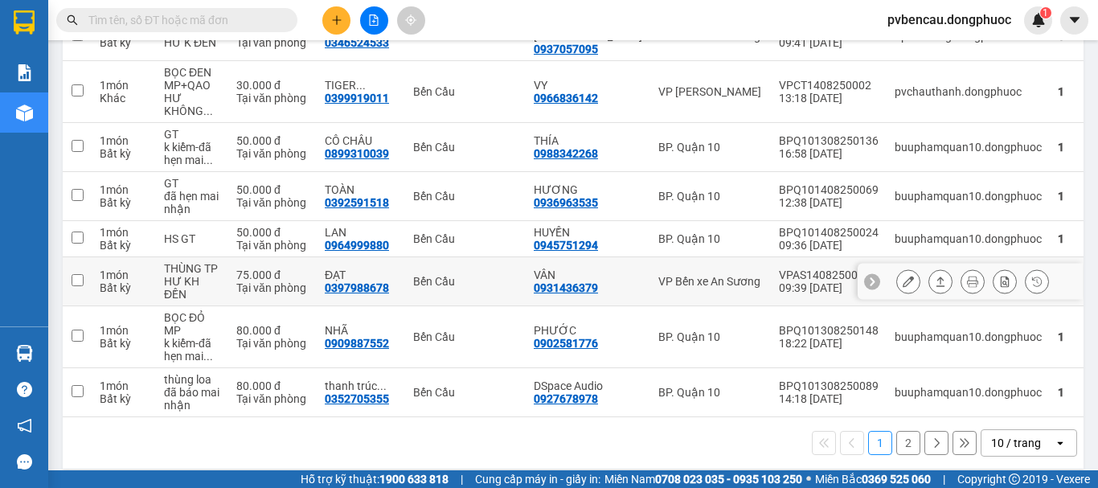
click at [269, 269] on div "75.000 đ" at bounding box center [272, 274] width 72 height 13
checkbox input "true"
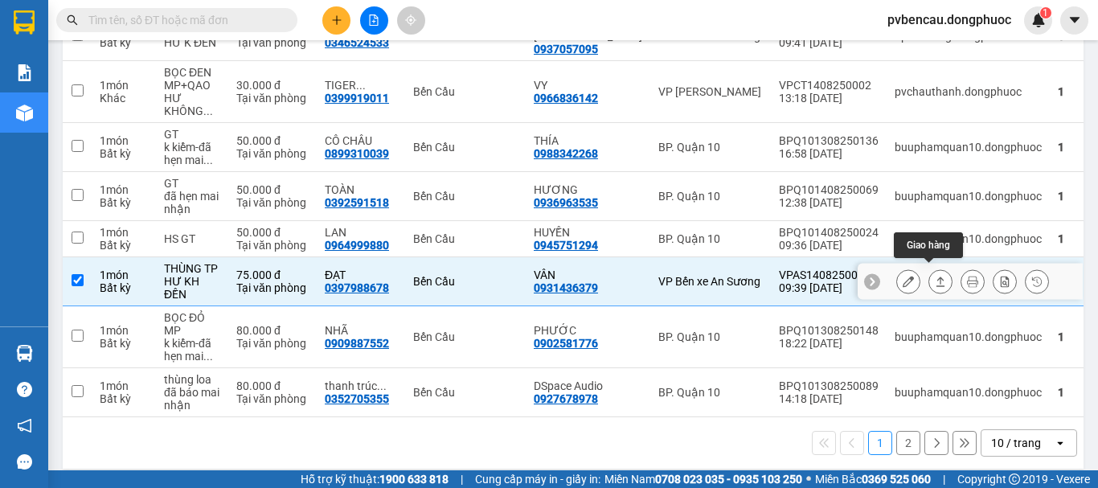
click at [935, 276] on icon at bounding box center [940, 281] width 11 height 11
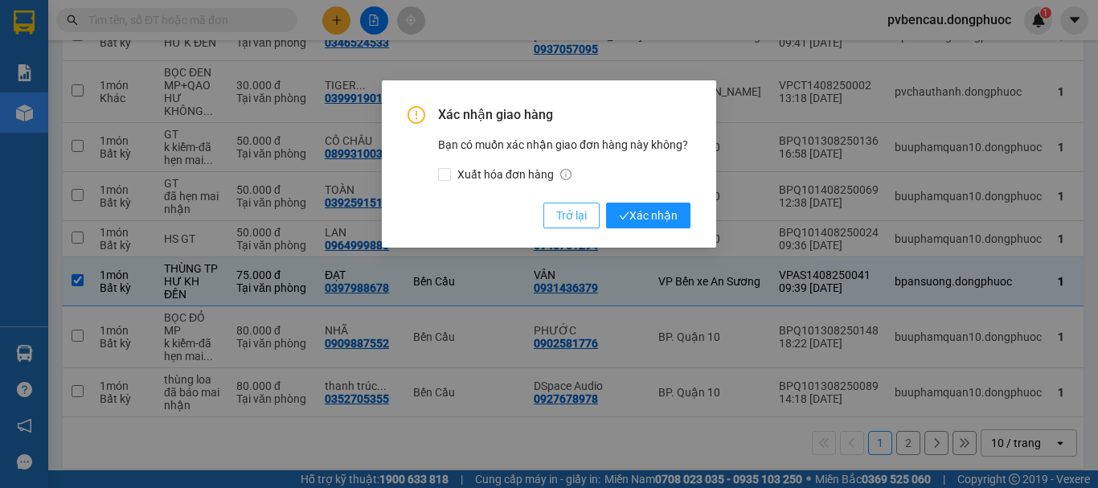
click at [576, 215] on span "Trở lại" at bounding box center [571, 216] width 31 height 18
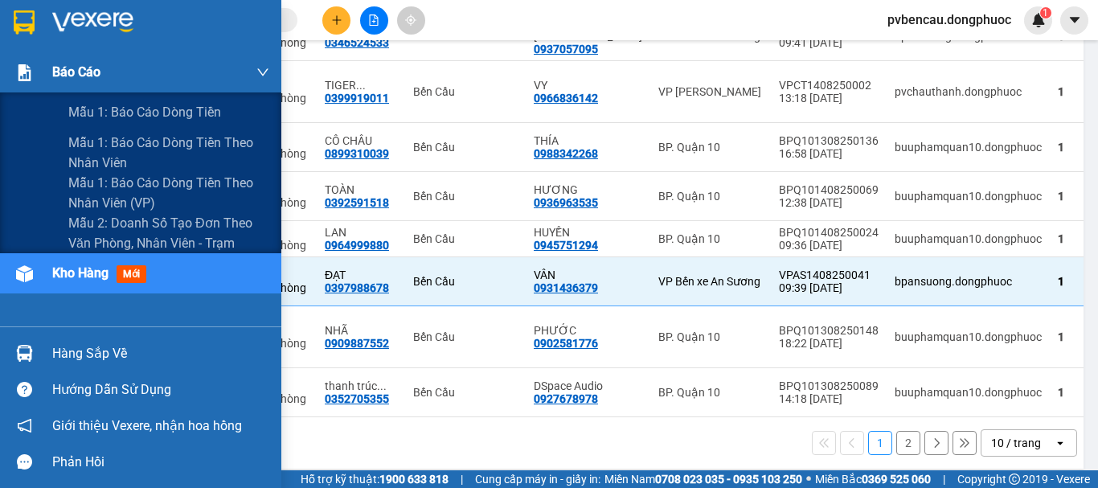
click at [34, 75] on div at bounding box center [24, 73] width 28 height 28
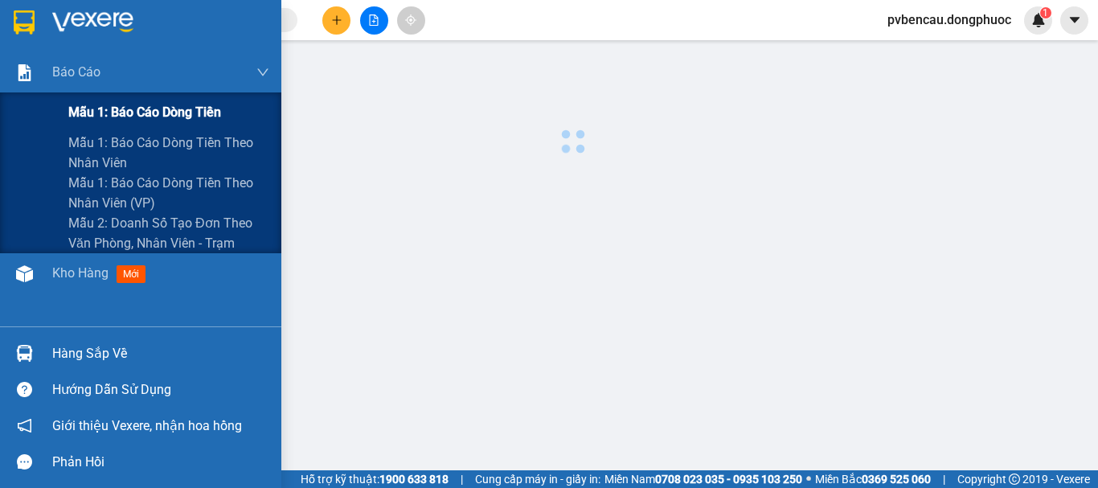
click at [125, 113] on span "Mẫu 1: Báo cáo dòng tiền" at bounding box center [144, 112] width 153 height 20
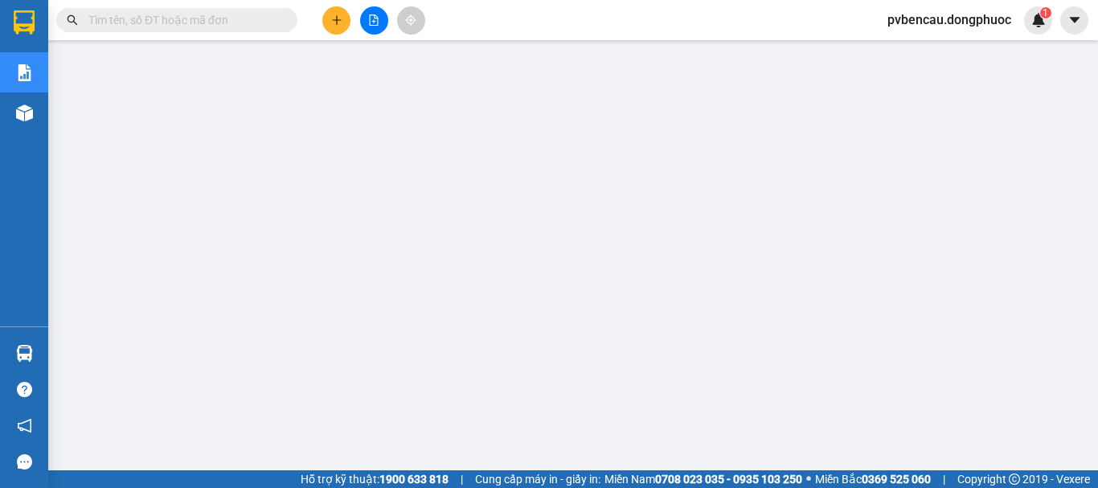
click at [338, 20] on icon "plus" at bounding box center [336, 19] width 9 height 1
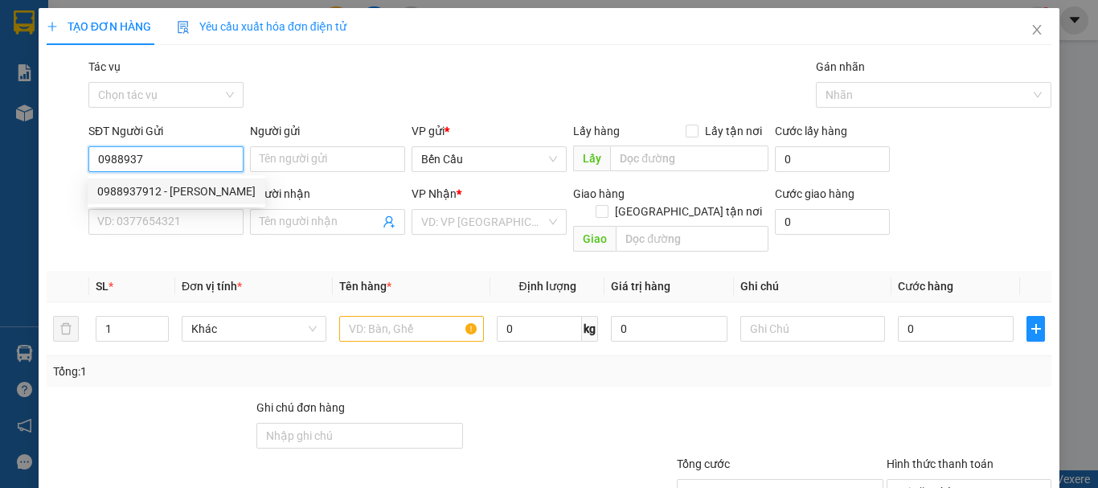
click at [197, 190] on div "0988937912 - [PERSON_NAME]" at bounding box center [176, 191] width 158 height 18
type input "0988937912"
type input "[PERSON_NAME]"
type input "0397806559"
type input "LABO HƯNG THỊNH PHÁT"
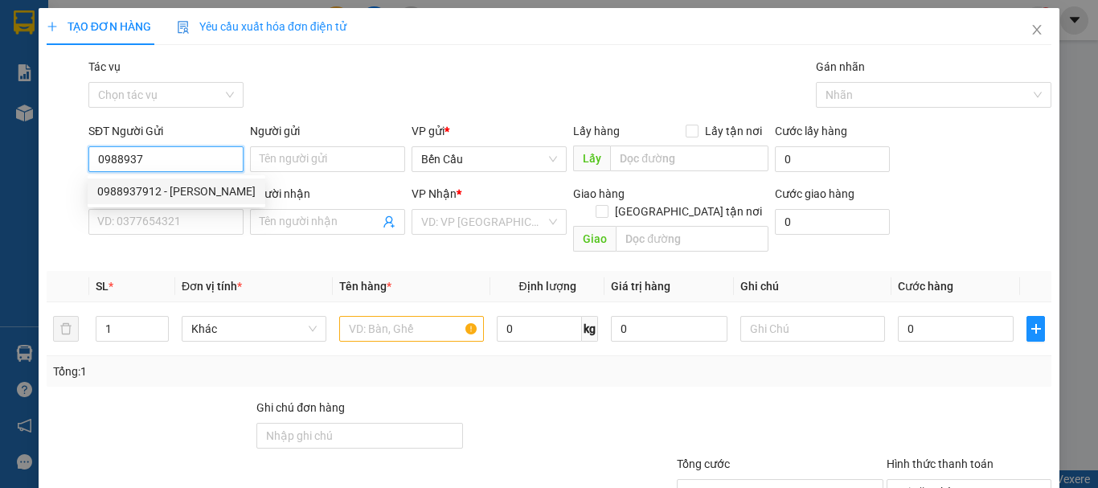
type input "Kdb"
type input "20.000"
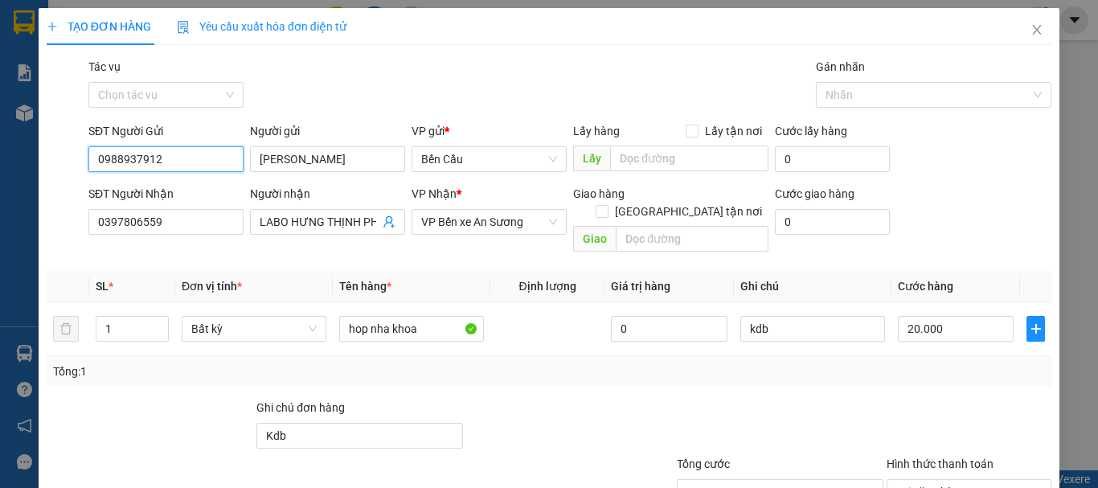
scroll to position [107, 0]
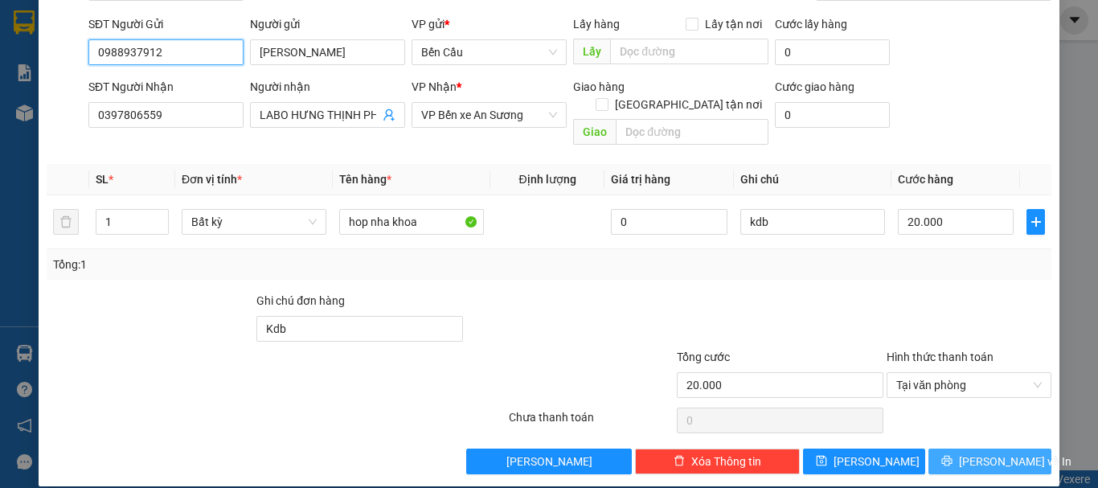
type input "0988937912"
click at [956, 448] on button "[PERSON_NAME] và In" at bounding box center [989, 461] width 123 height 26
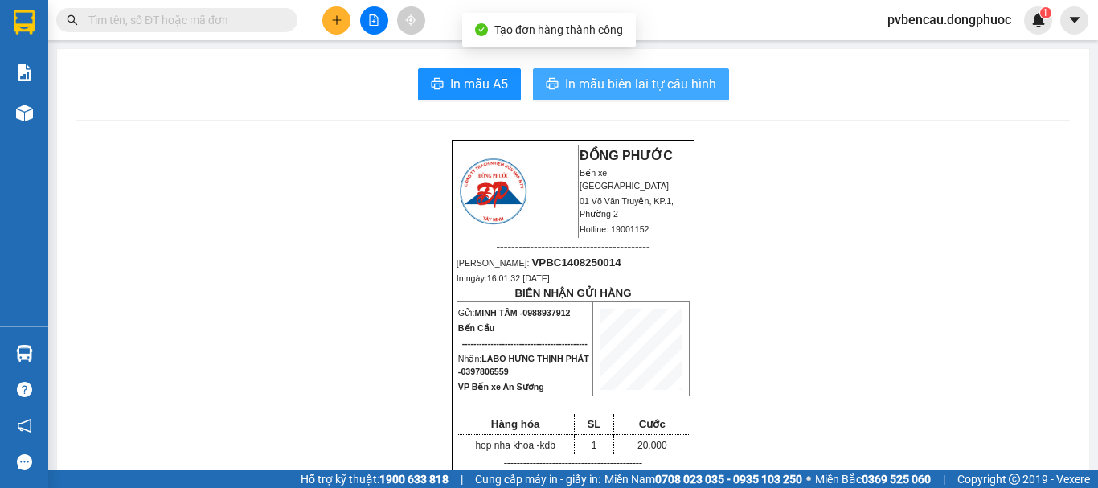
click at [658, 86] on span "In mẫu biên lai tự cấu hình" at bounding box center [640, 84] width 151 height 20
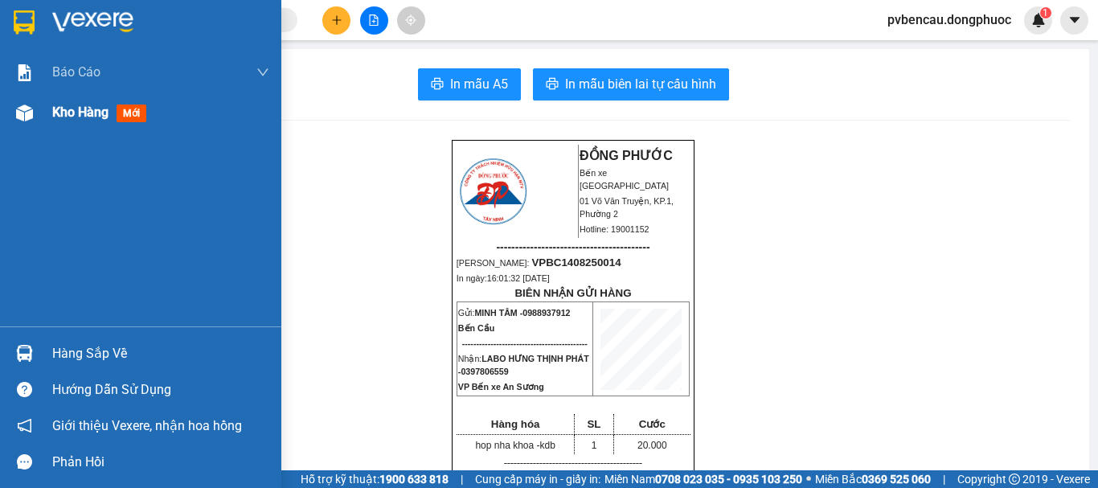
click at [43, 107] on div "Kho hàng mới" at bounding box center [140, 112] width 281 height 40
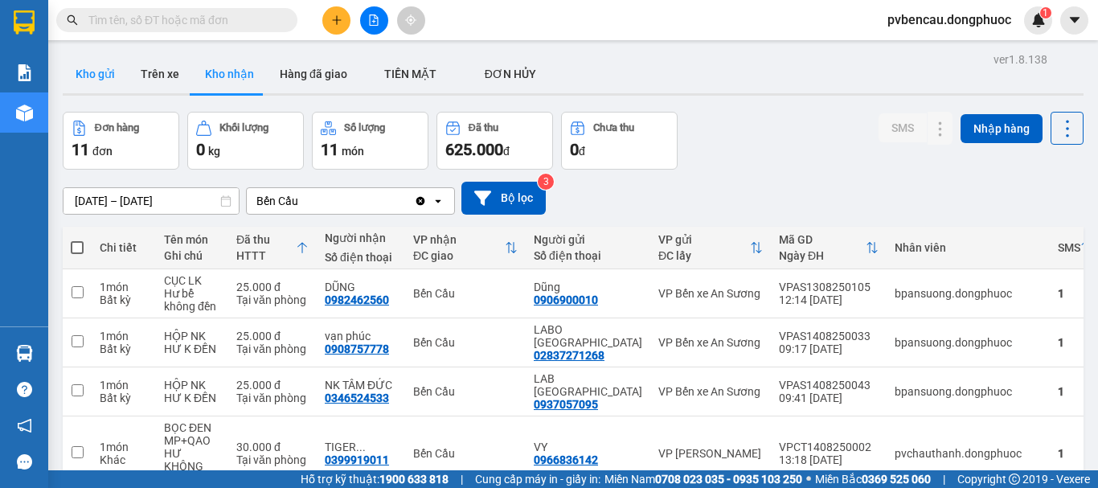
click at [105, 72] on button "Kho gửi" at bounding box center [95, 74] width 65 height 39
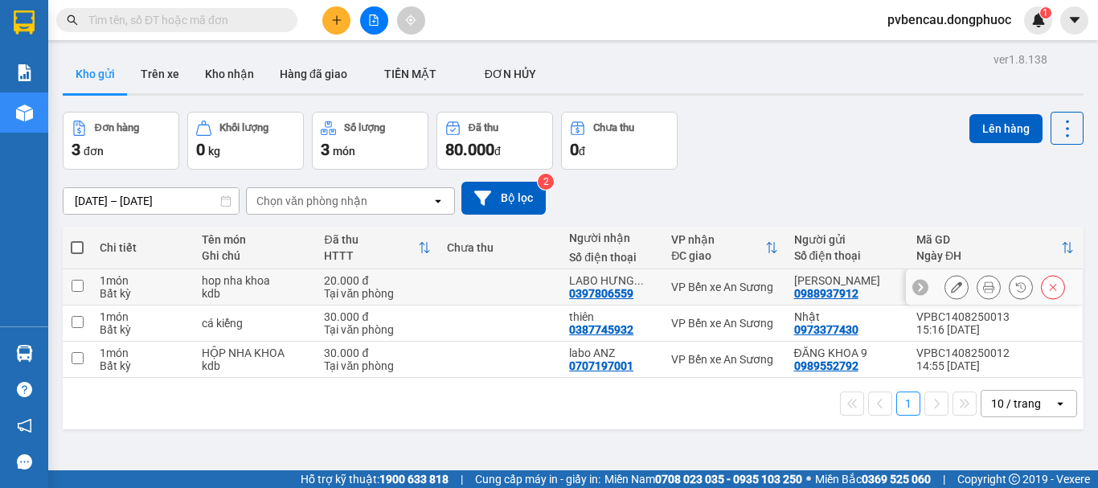
click at [299, 289] on div "kdb" at bounding box center [255, 293] width 106 height 13
checkbox input "true"
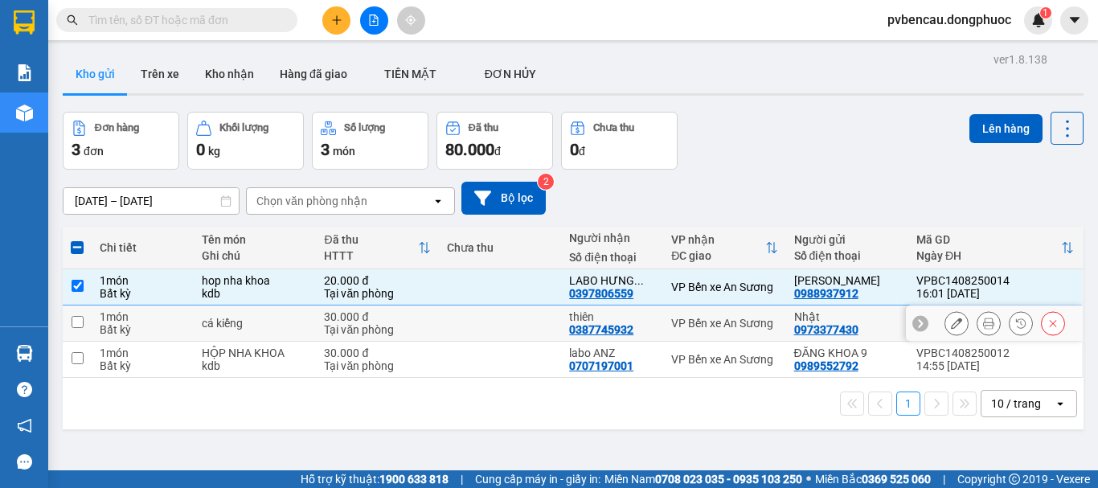
click at [297, 321] on div "cá kiểng" at bounding box center [255, 323] width 106 height 13
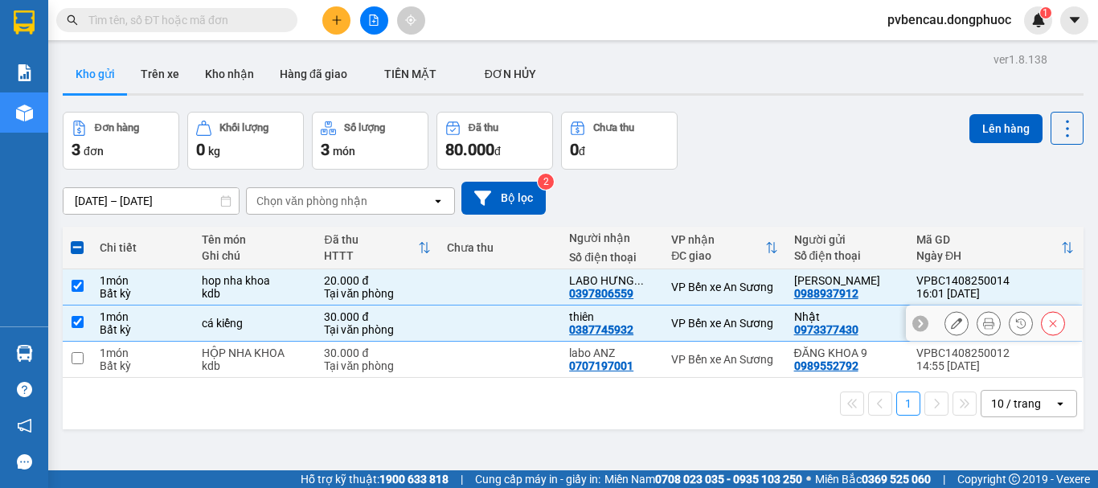
click at [296, 318] on div "cá kiểng" at bounding box center [255, 323] width 106 height 13
checkbox input "false"
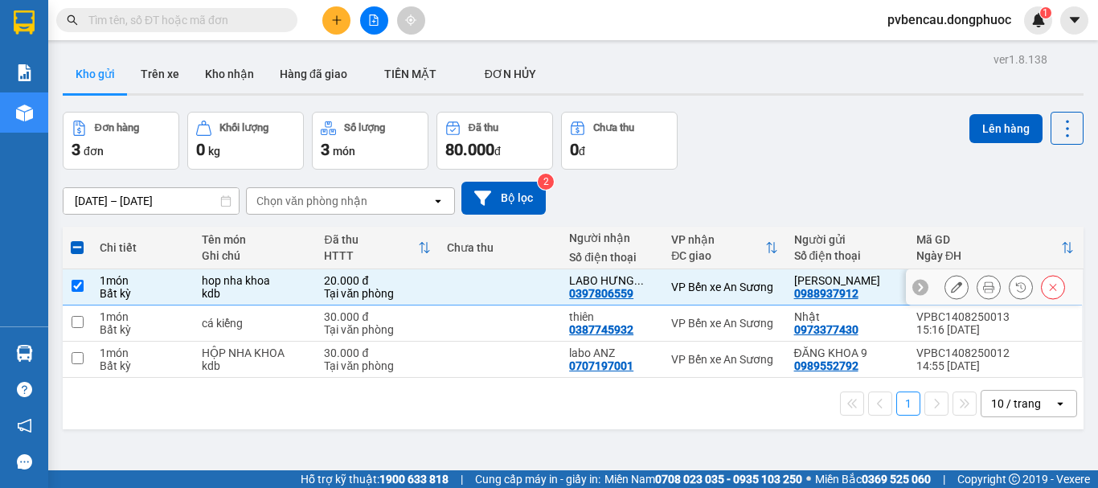
click at [287, 284] on div "hop nha khoa" at bounding box center [255, 280] width 106 height 13
checkbox input "false"
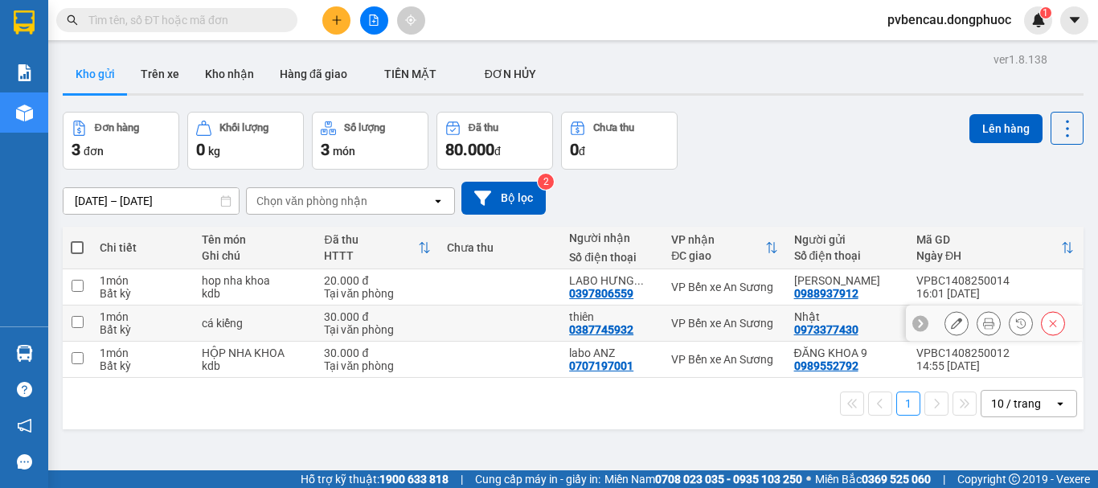
drag, startPoint x: 287, startPoint y: 329, endPoint x: 283, endPoint y: 346, distance: 17.4
click at [286, 329] on div "cá kiểng" at bounding box center [255, 323] width 106 height 13
checkbox input "true"
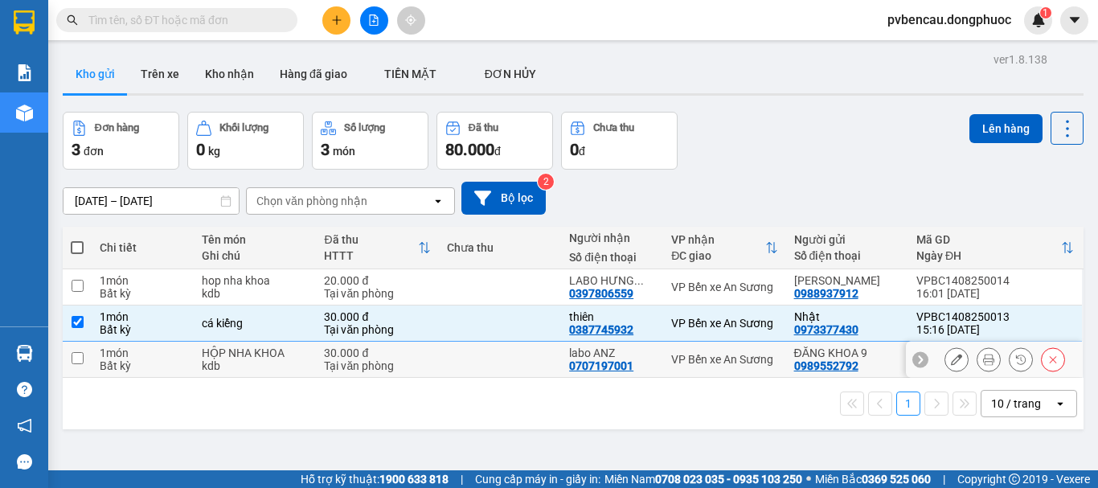
click at [282, 348] on div "HỘP NHA KHOA" at bounding box center [255, 352] width 106 height 13
checkbox input "true"
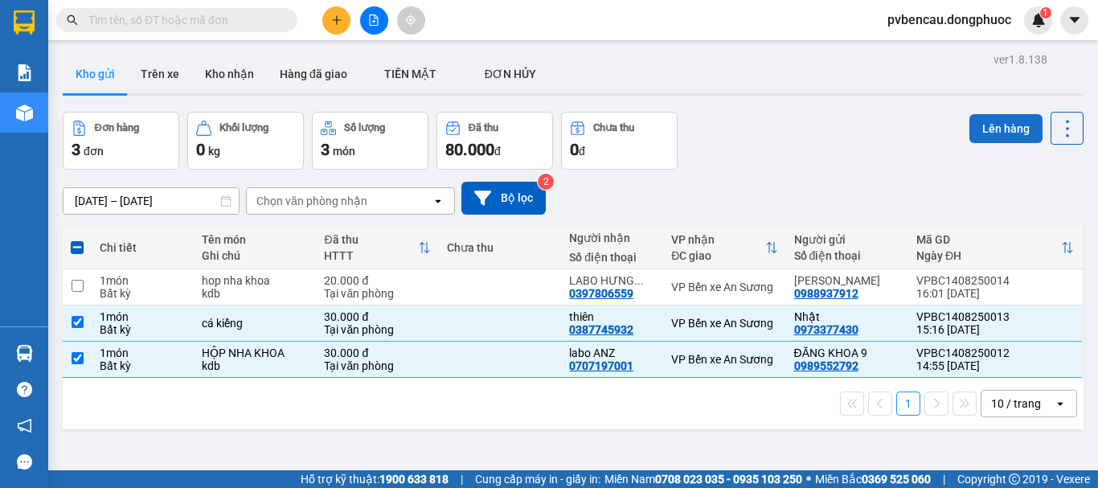
click at [996, 129] on button "Lên hàng" at bounding box center [1005, 128] width 73 height 29
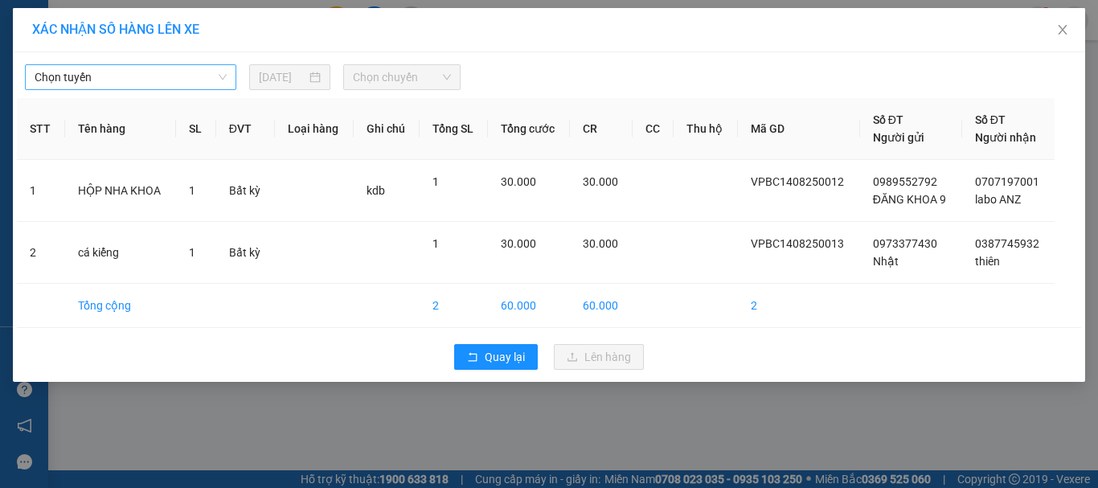
click at [121, 77] on span "Chọn tuyến" at bounding box center [131, 77] width 192 height 24
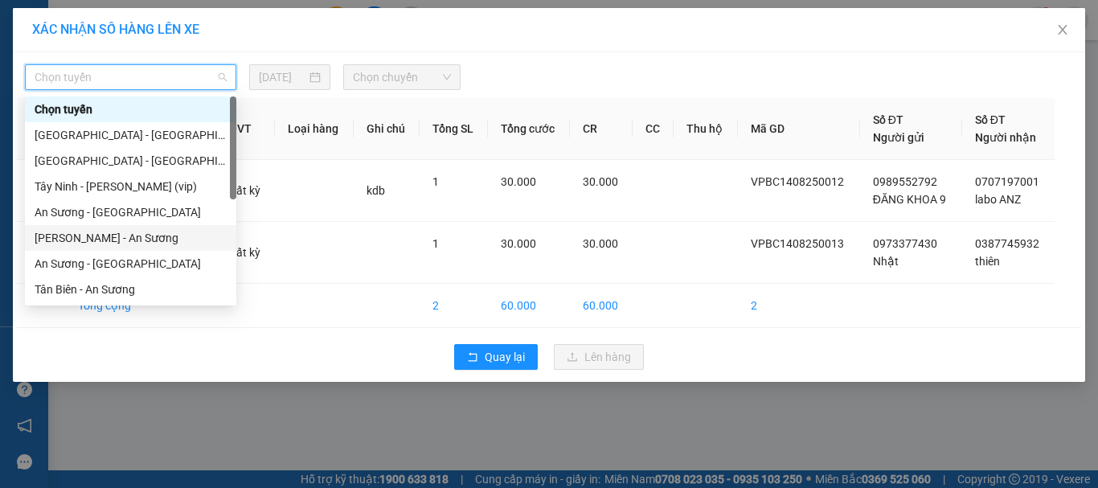
click at [104, 236] on div "[PERSON_NAME] - An Sương" at bounding box center [131, 238] width 192 height 18
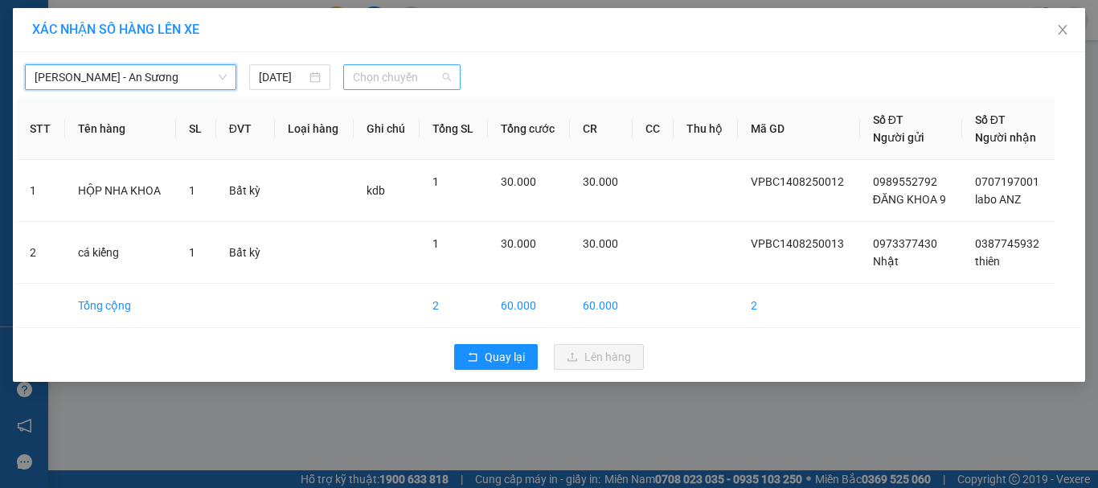
click at [378, 72] on span "Chọn chuyến" at bounding box center [402, 77] width 99 height 24
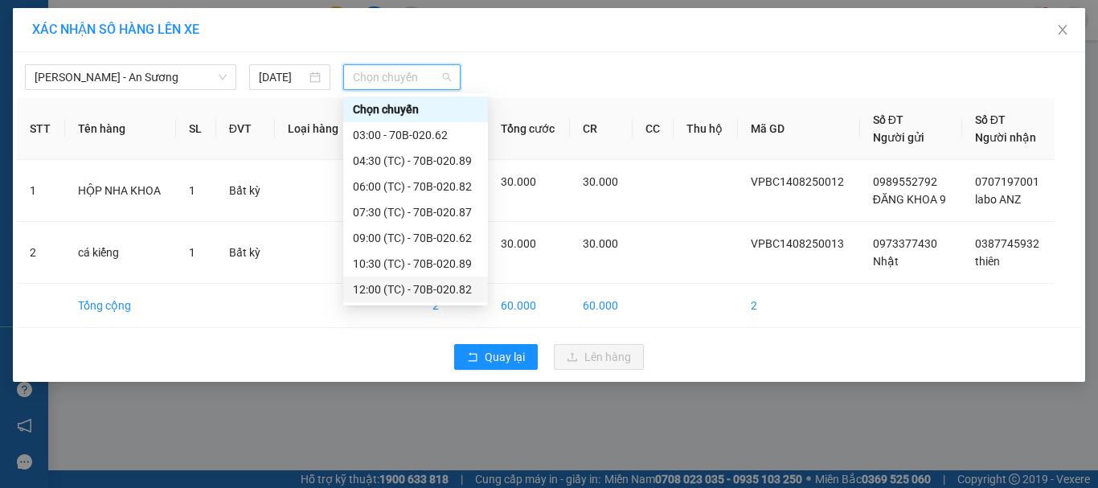
scroll to position [77, 0]
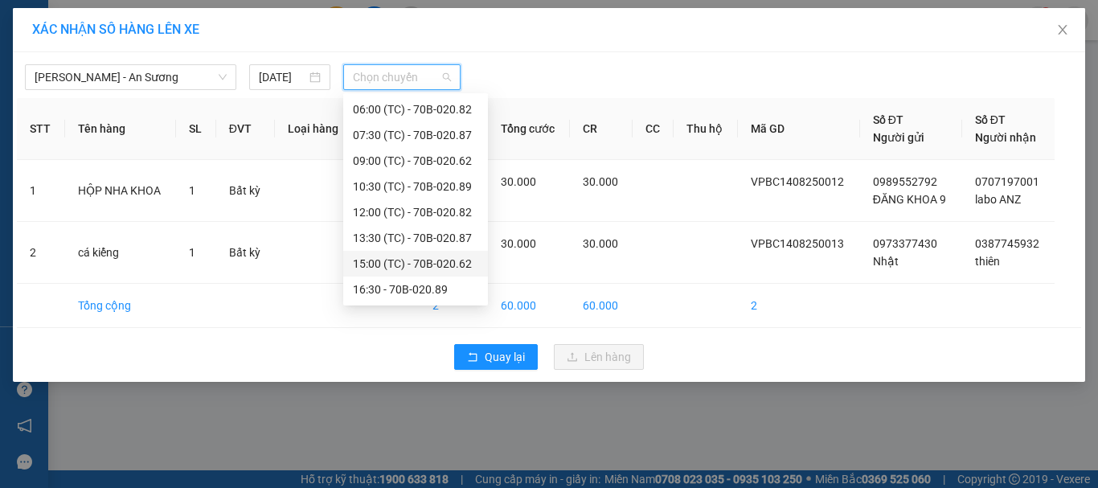
click at [445, 260] on div "15:00 (TC) - 70B-020.62" at bounding box center [415, 264] width 125 height 18
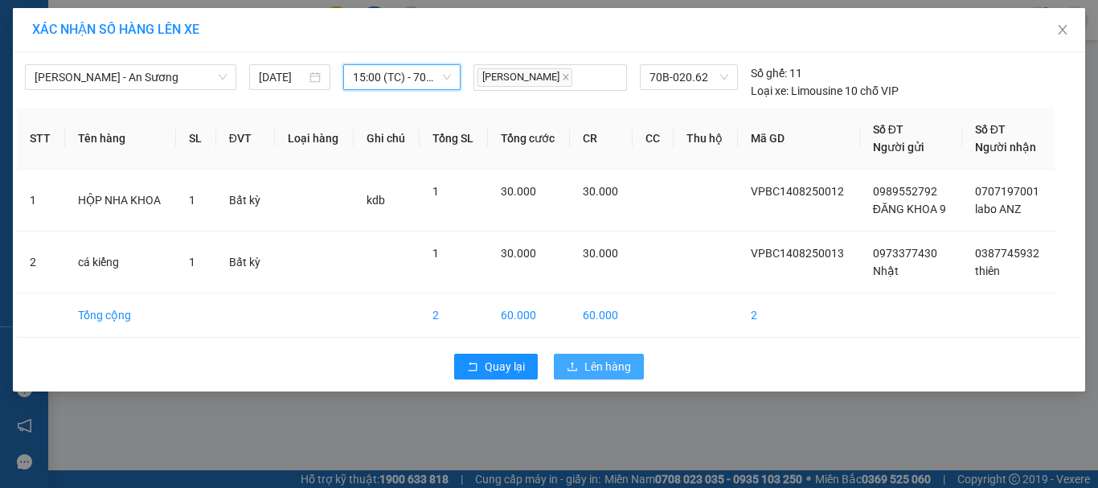
click at [580, 362] on button "Lên hàng" at bounding box center [599, 367] width 90 height 26
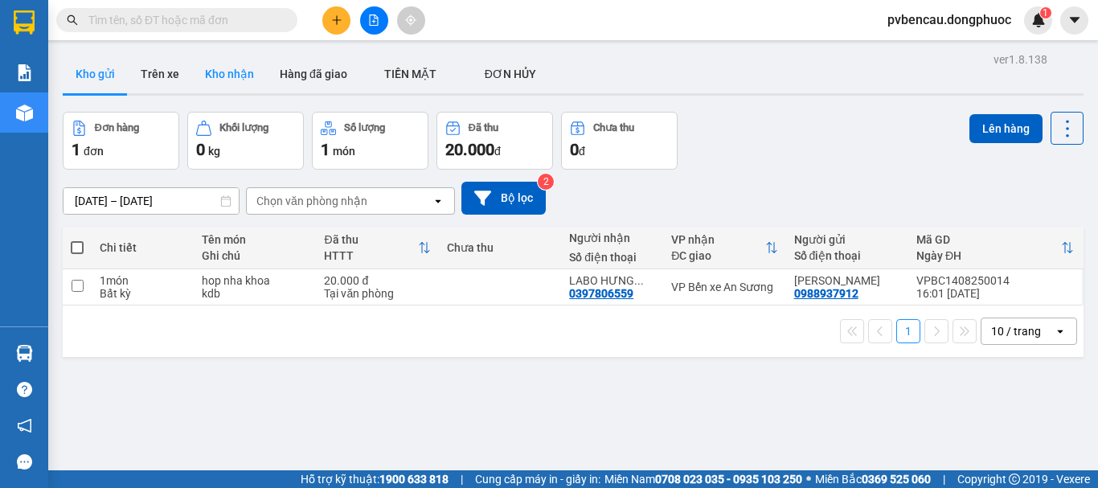
click at [221, 68] on button "Kho nhận" at bounding box center [229, 74] width 75 height 39
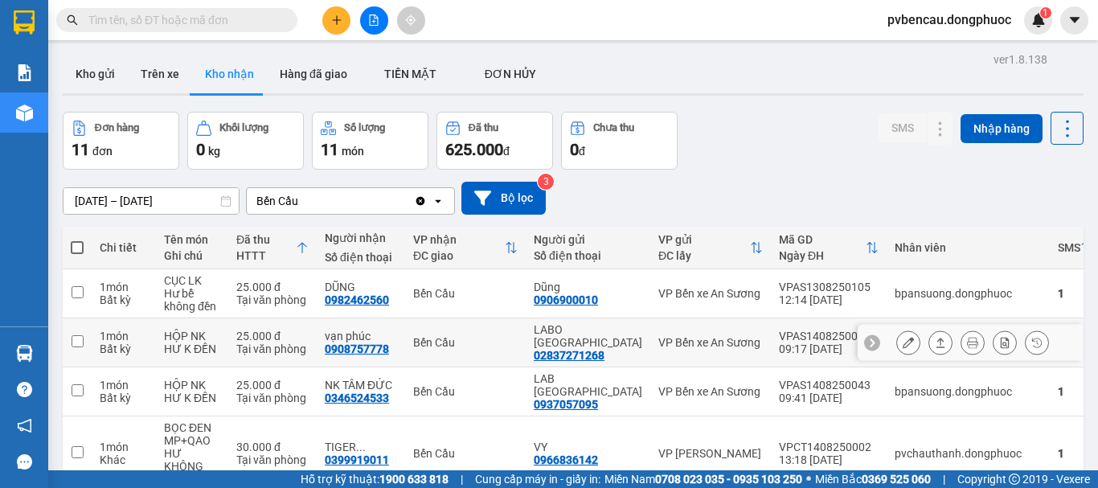
scroll to position [355, 0]
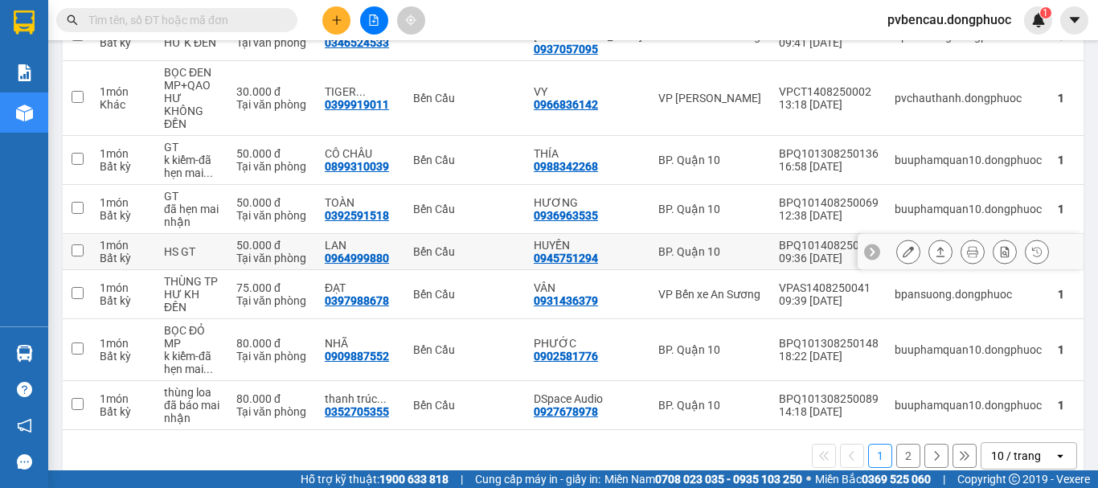
click at [397, 239] on div "LAN" at bounding box center [361, 245] width 72 height 13
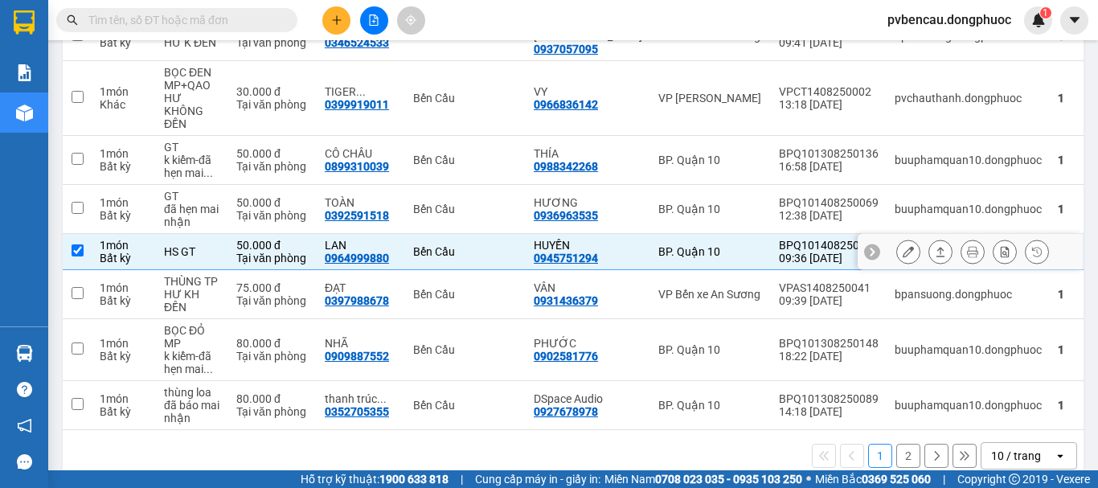
click at [935, 246] on icon at bounding box center [940, 251] width 11 height 11
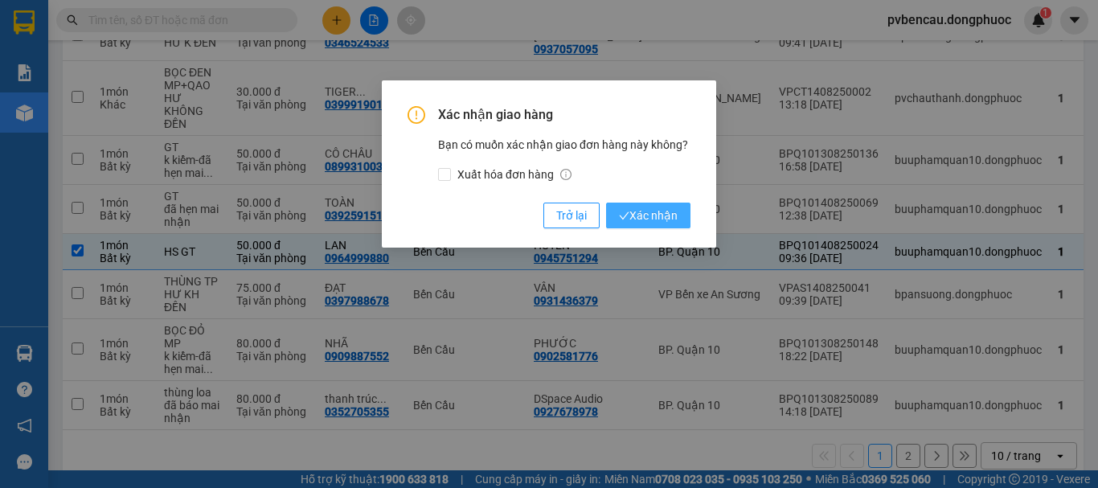
click at [656, 217] on span "Xác nhận" at bounding box center [648, 216] width 59 height 18
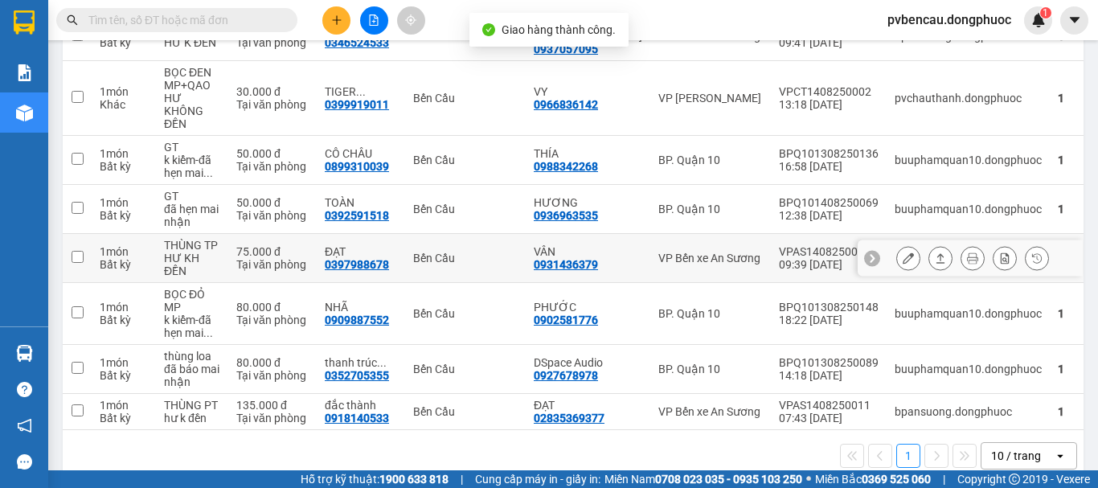
click at [465, 252] on div "Bến Cầu" at bounding box center [465, 258] width 104 height 13
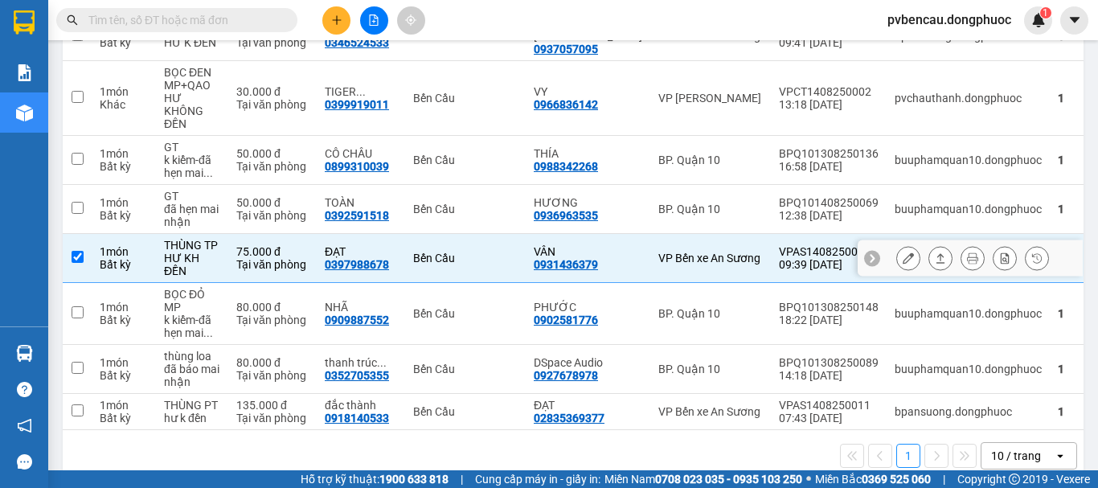
click at [935, 252] on icon at bounding box center [940, 257] width 11 height 11
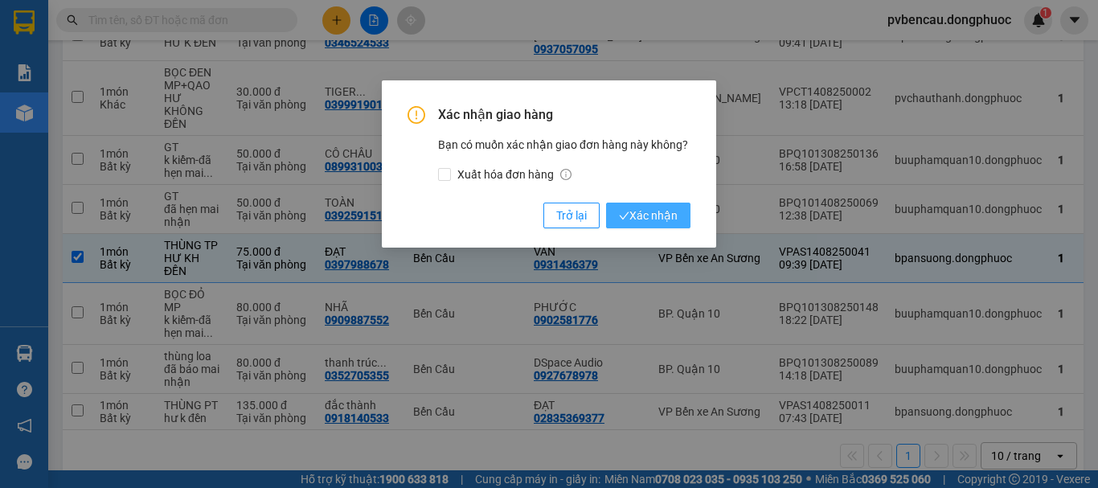
click at [648, 212] on span "Xác nhận" at bounding box center [648, 216] width 59 height 18
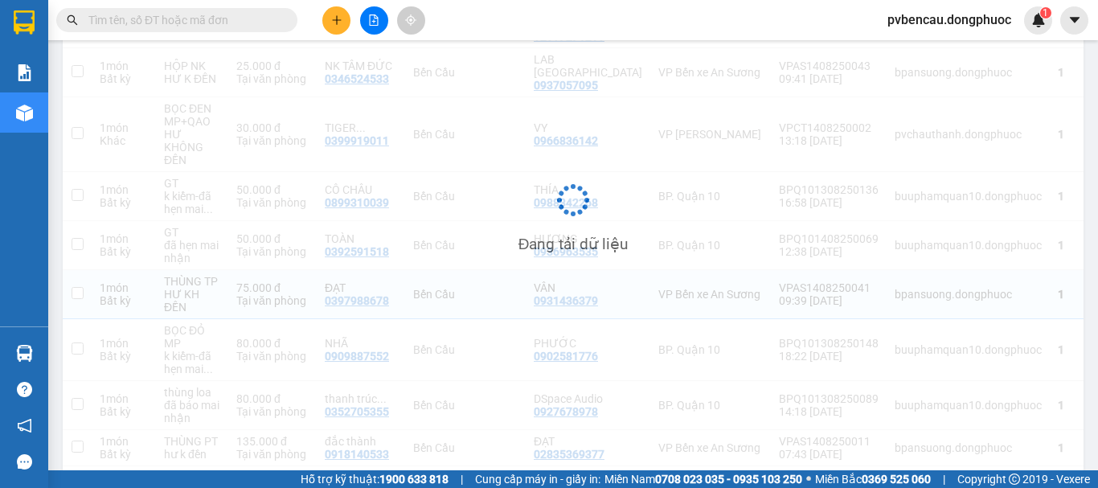
checkbox input "false"
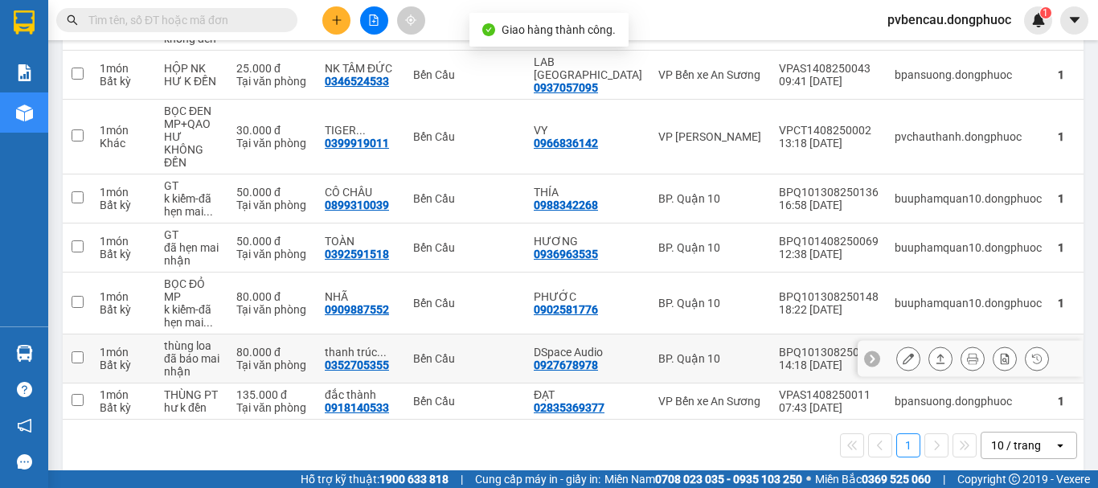
scroll to position [319, 0]
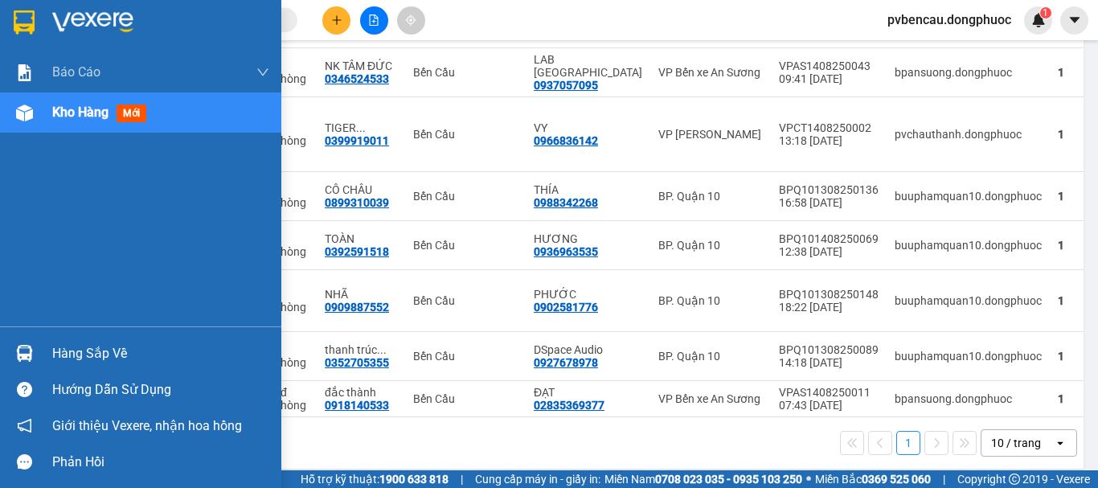
click at [76, 356] on div "Hàng sắp về" at bounding box center [160, 354] width 217 height 24
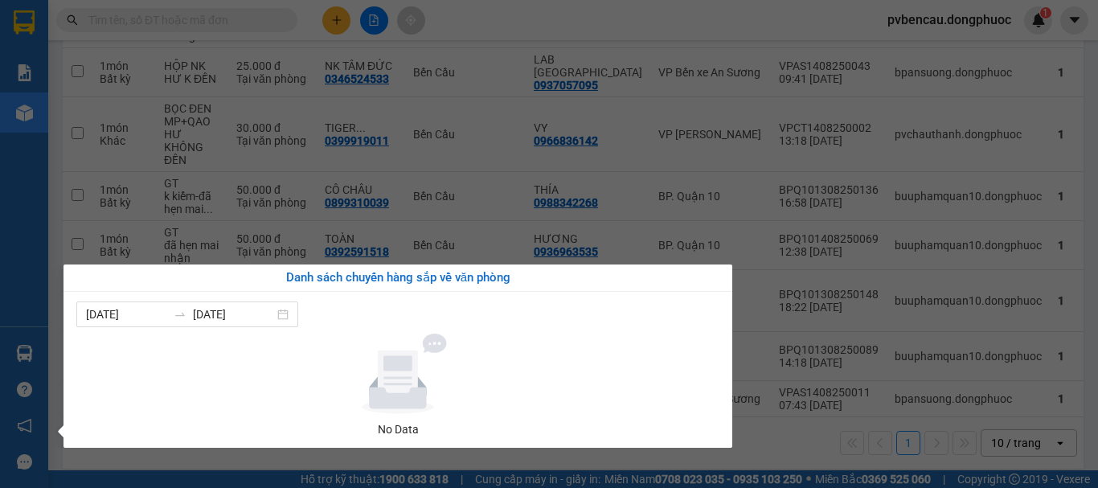
click at [21, 233] on div "Báo cáo Mẫu 1: Báo cáo dòng tiền Mẫu 1: Báo cáo dòng tiền theo nhân viên Mẫu 1:…" at bounding box center [24, 244] width 48 height 488
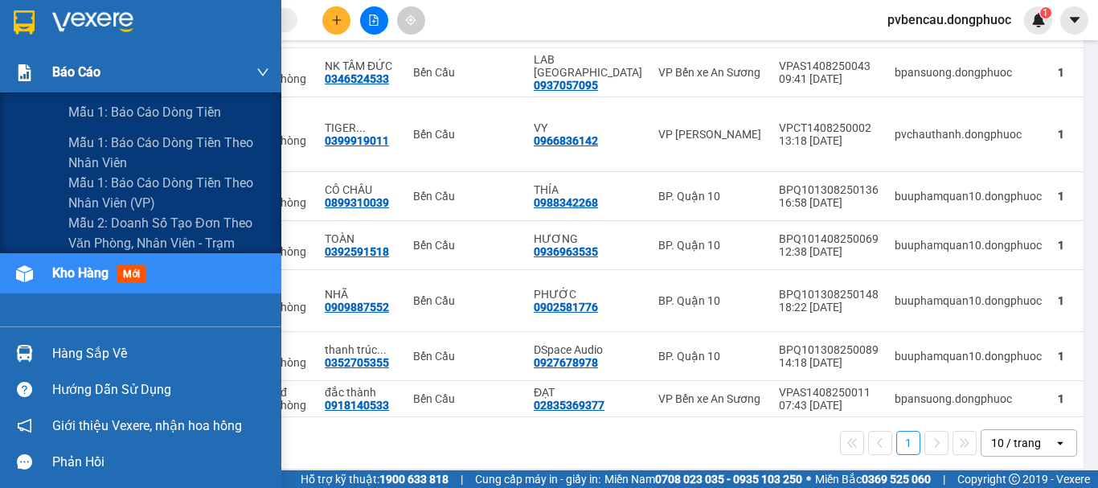
click at [108, 59] on div "Báo cáo" at bounding box center [160, 72] width 217 height 40
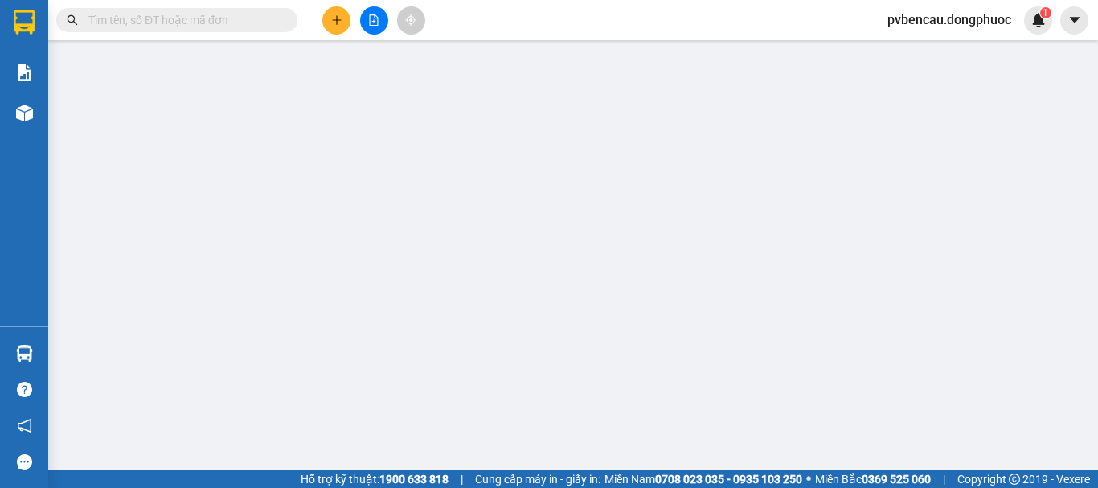
scroll to position [309, 0]
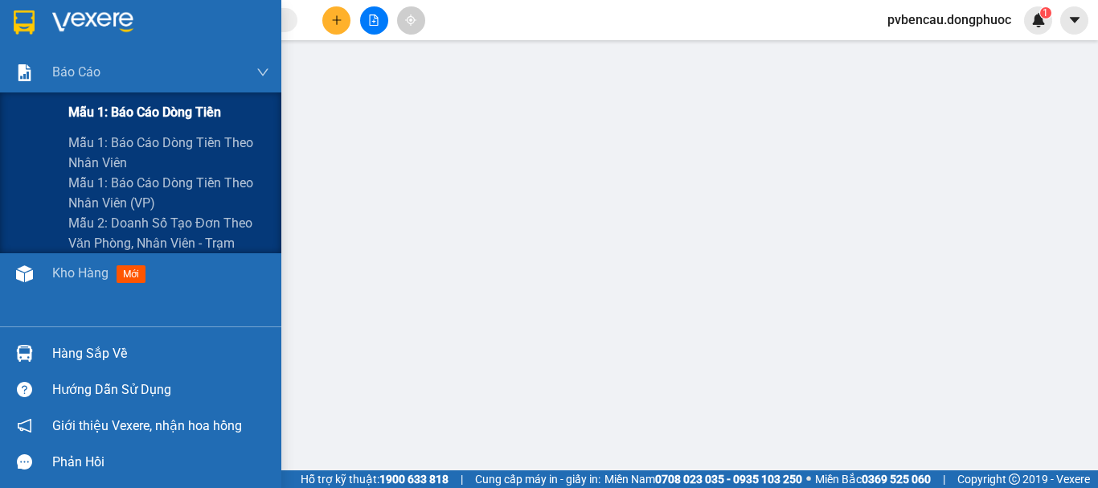
click at [101, 102] on div "Mẫu 1: Báo cáo dòng tiền" at bounding box center [168, 112] width 201 height 40
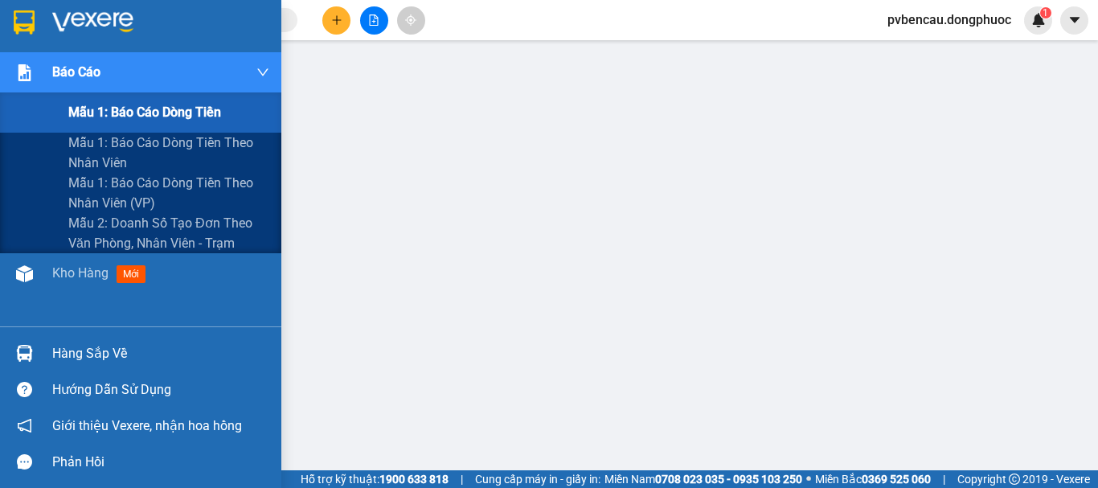
click at [82, 119] on span "Mẫu 1: Báo cáo dòng tiền" at bounding box center [144, 112] width 153 height 20
